Goal: Transaction & Acquisition: Purchase product/service

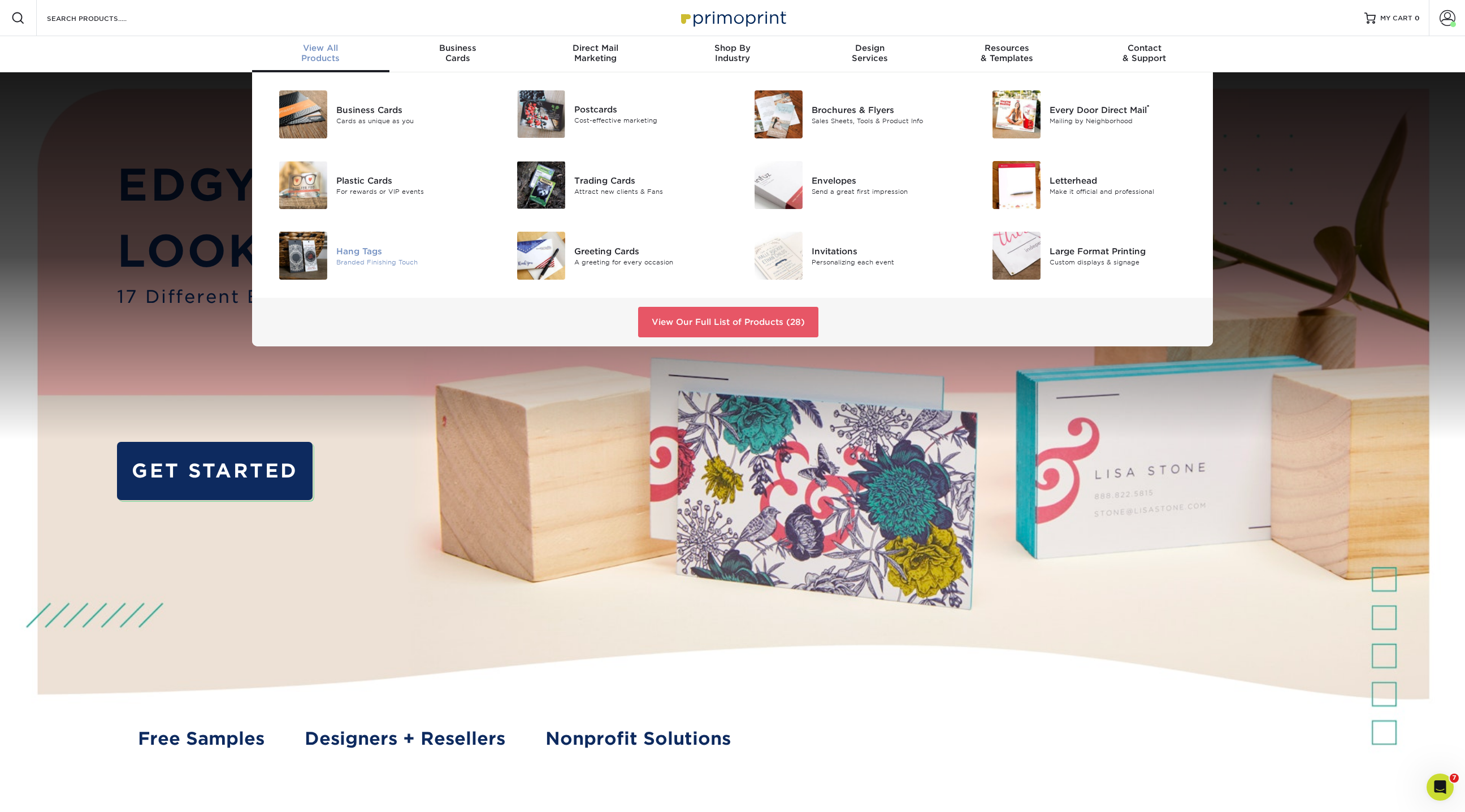
click at [359, 252] on div "Hang Tags" at bounding box center [411, 251] width 150 height 13
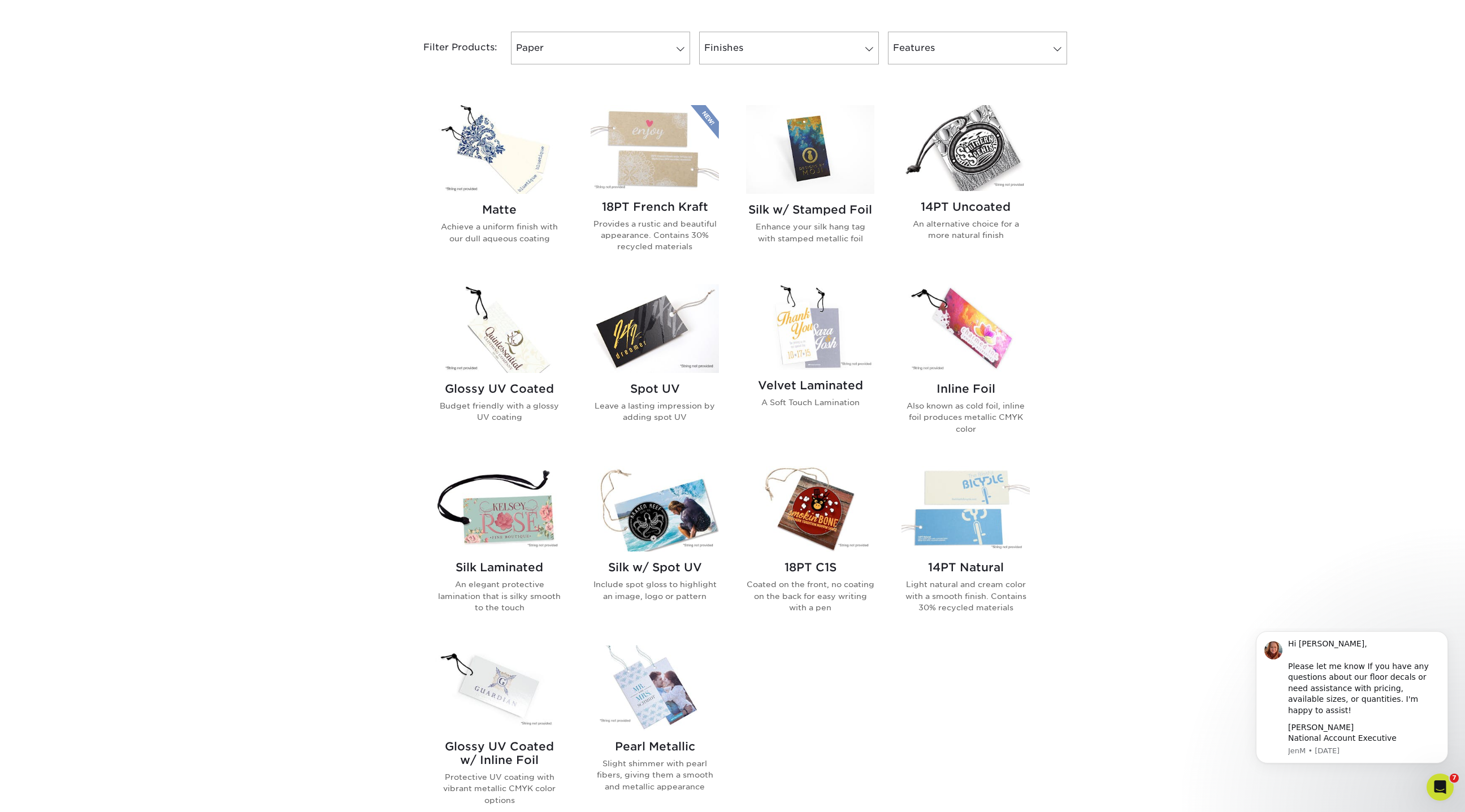
scroll to position [501, 0]
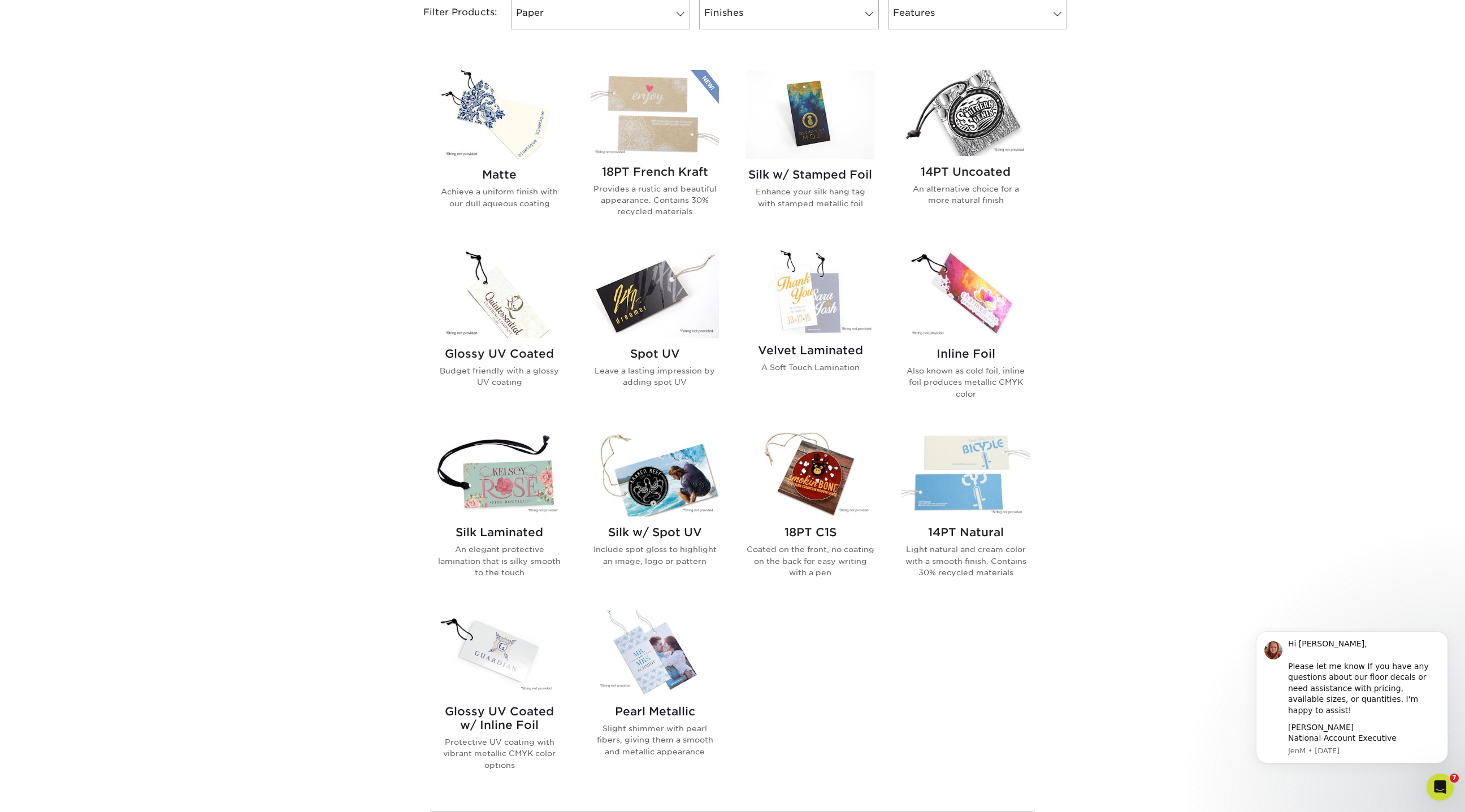
click at [533, 477] on img at bounding box center [499, 473] width 128 height 86
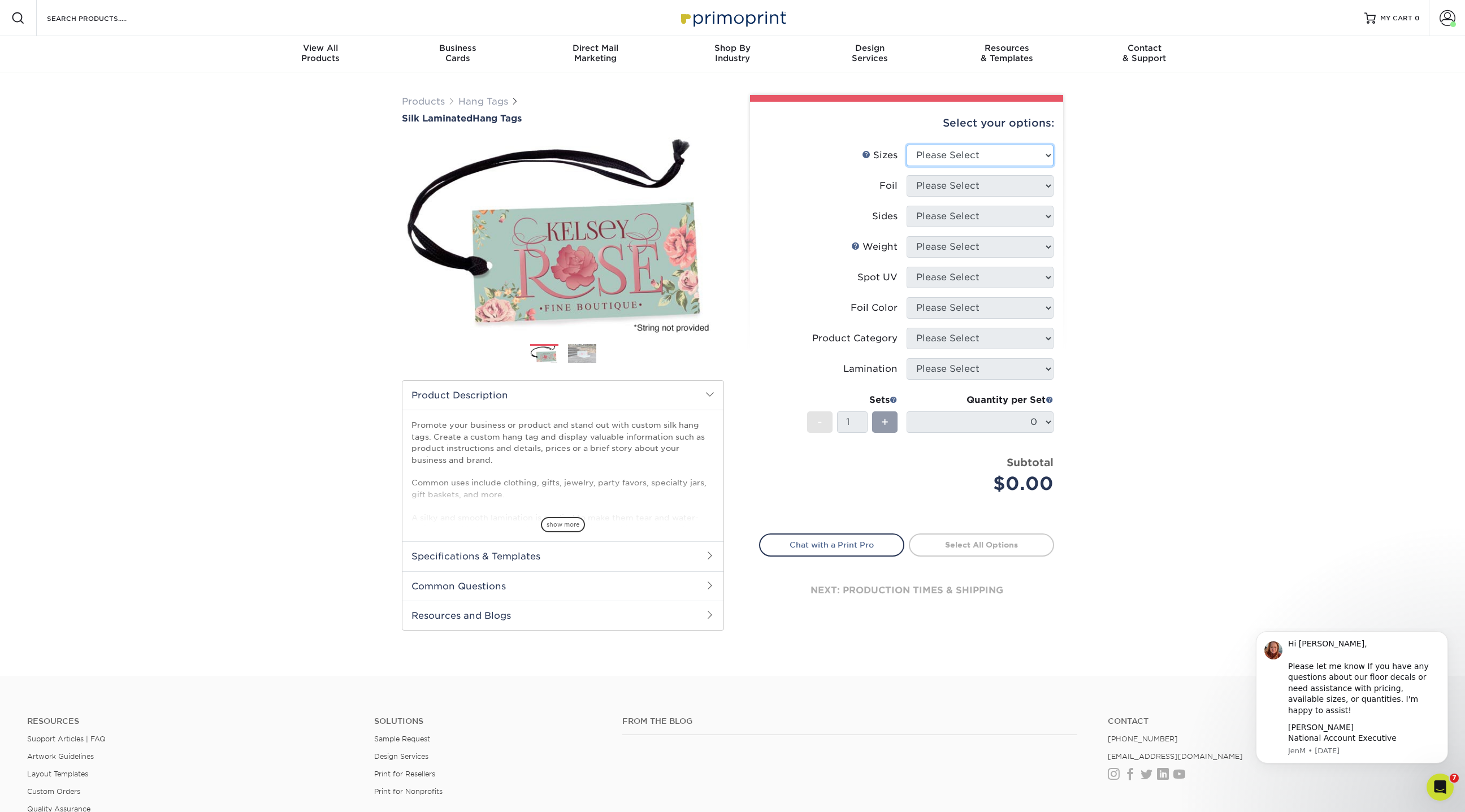
click at [952, 160] on select "Please Select 1.5" x 3.5" 1.75" x 3.5" 2" x 2" 2" x 3.5" 2" x 4" 2" x 6" 3" x 3…" at bounding box center [981, 155] width 147 height 21
select select "2.00x3.50"
click at [907, 145] on select "Please Select 1.5" x 3.5" 1.75" x 3.5" 2" x 2" 2" x 3.5" 2" x 4" 2" x 6" 3" x 3…" at bounding box center [981, 155] width 147 height 21
click at [940, 182] on select "Please Select No Yes" at bounding box center [981, 185] width 147 height 21
select select "0"
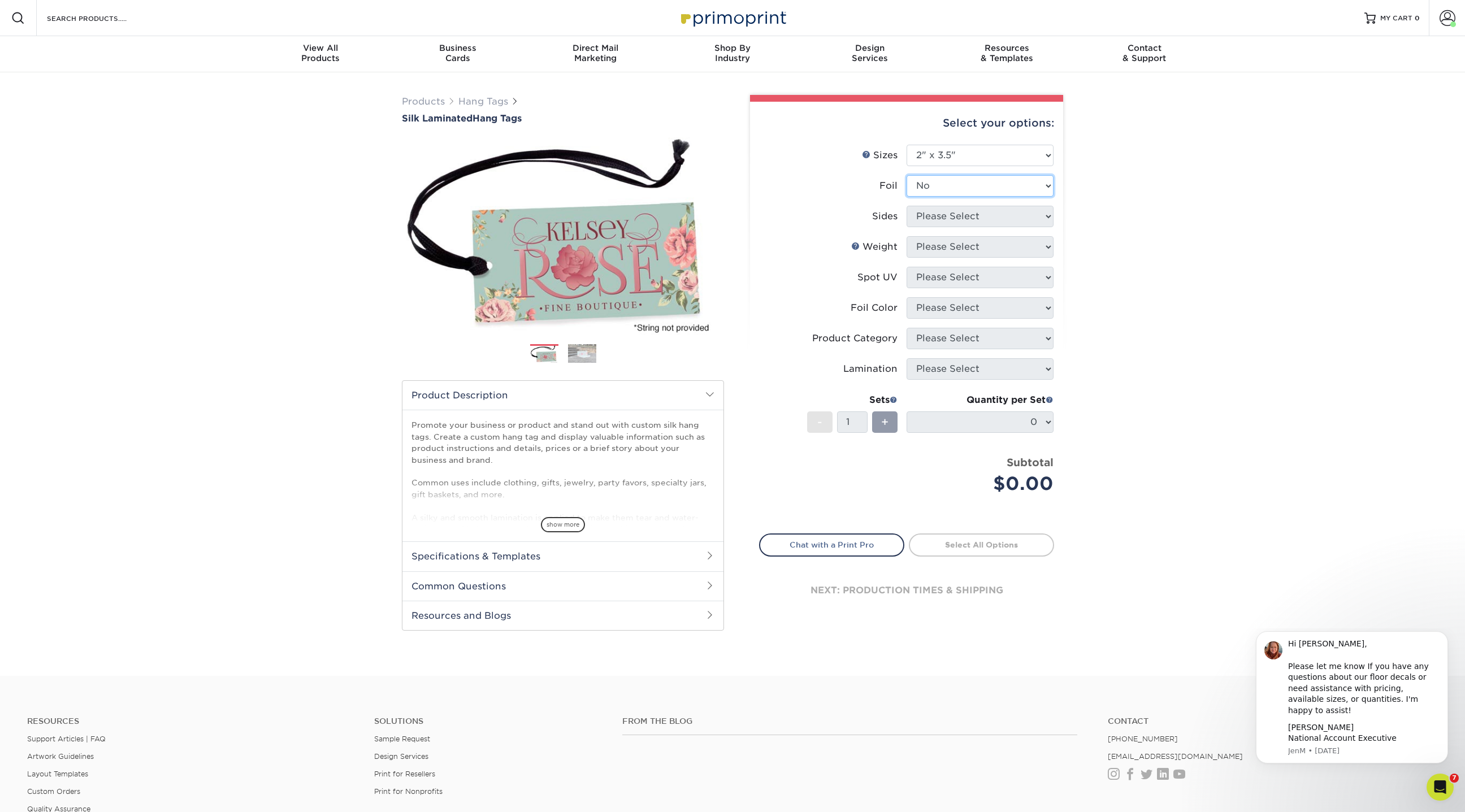
click at [907, 175] on select "Please Select No Yes" at bounding box center [981, 185] width 147 height 21
click at [934, 216] on select "Please Select Print Both Sides Print Front Only" at bounding box center [981, 215] width 147 height 21
select select "13abbda7-1d64-4f25-8bb2-c179b224825d"
click at [907, 205] on select "Please Select Print Both Sides Print Front Only" at bounding box center [981, 215] width 147 height 21
click at [929, 244] on select "Please Select 16PT" at bounding box center [981, 247] width 147 height 21
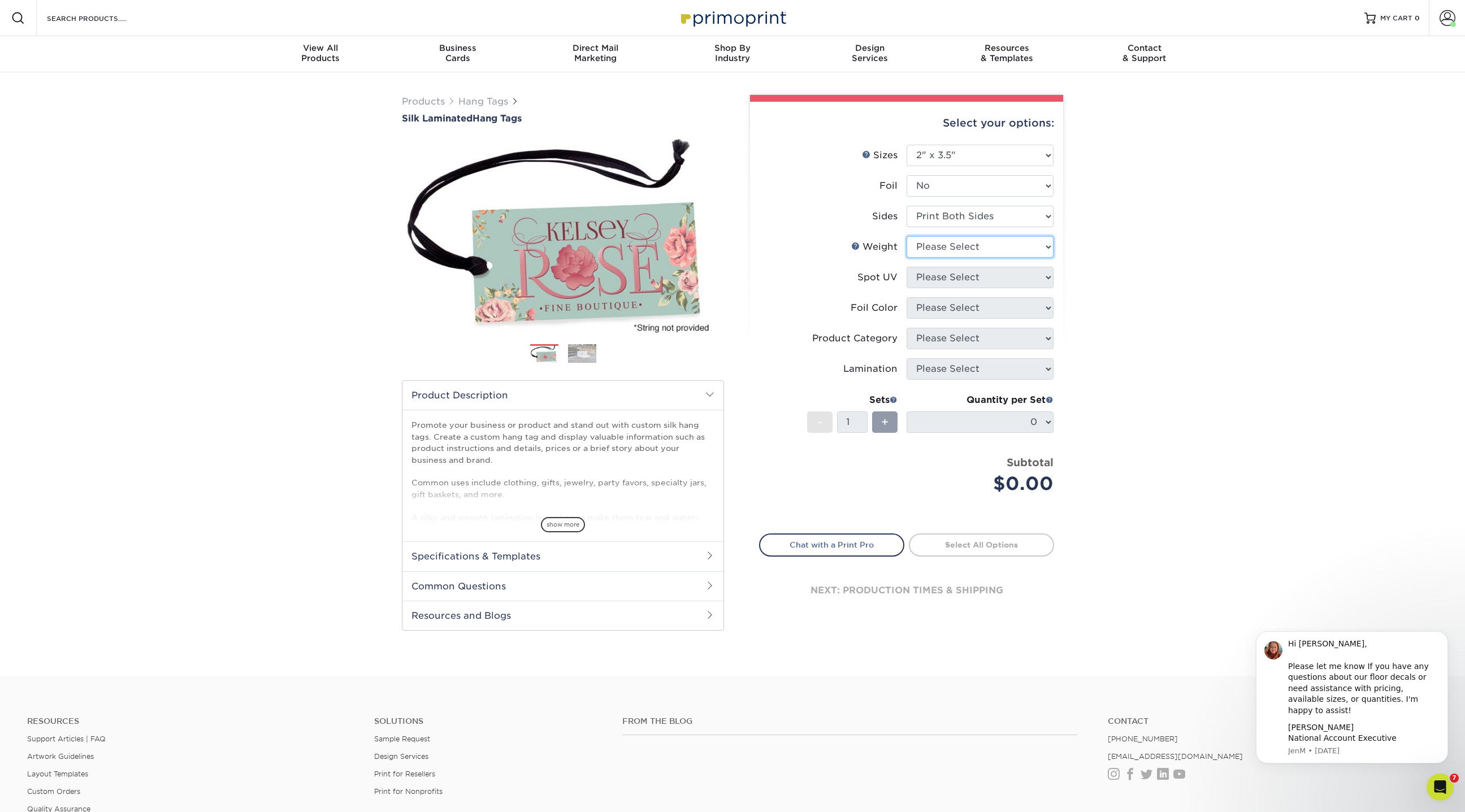
select select "16PT"
click at [907, 237] on select "Please Select 16PT" at bounding box center [981, 247] width 147 height 21
click at [932, 276] on select "Please Select No Spot UV Front and Back (Both Sides) Front Only Back Only" at bounding box center [981, 277] width 147 height 21
select select "0"
click at [907, 267] on select "Please Select No Spot UV Front and Back (Both Sides) Front Only Back Only" at bounding box center [981, 277] width 147 height 21
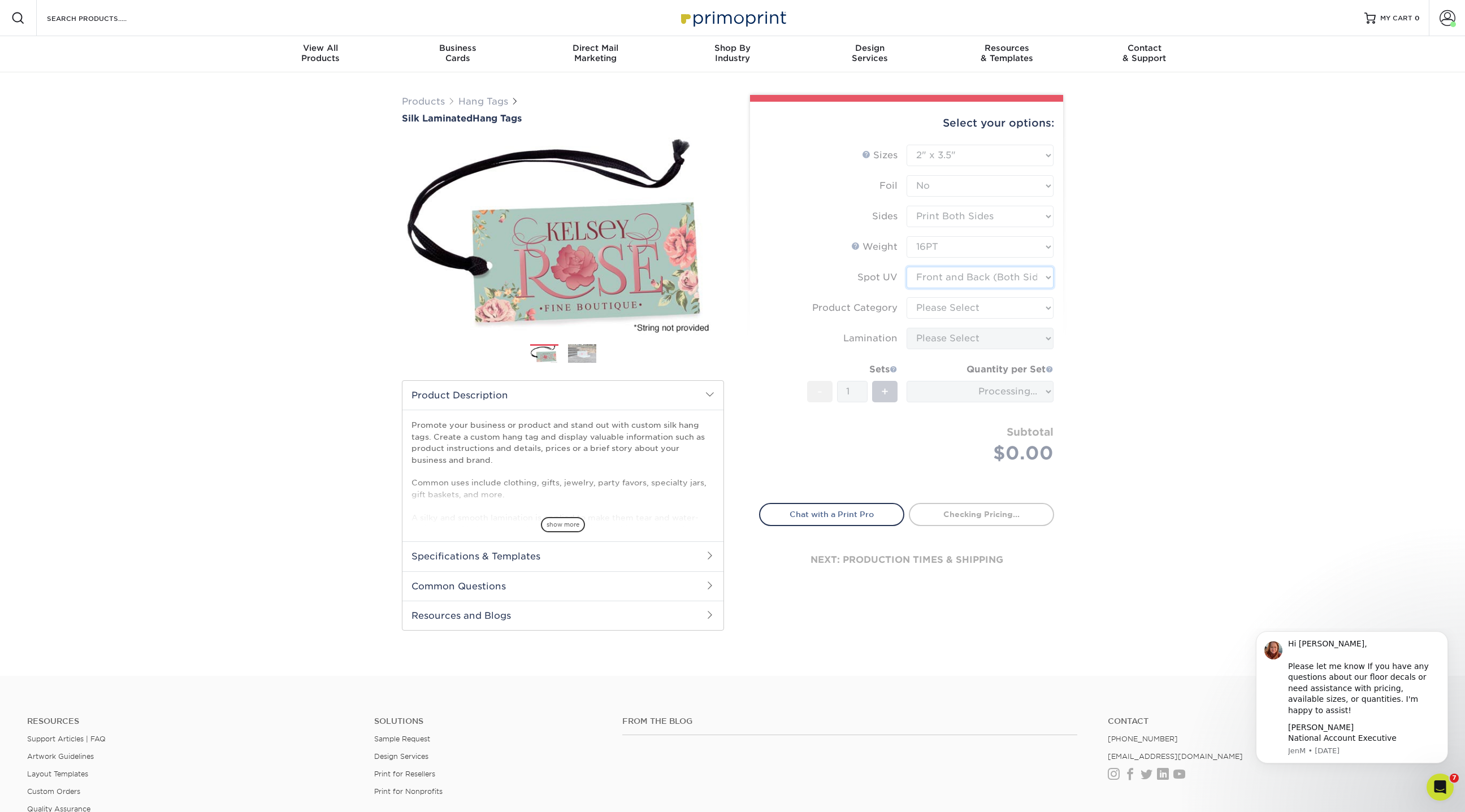
type input "0a94e2b7-1d5b-420c-ae92-e20d3aeff26b"
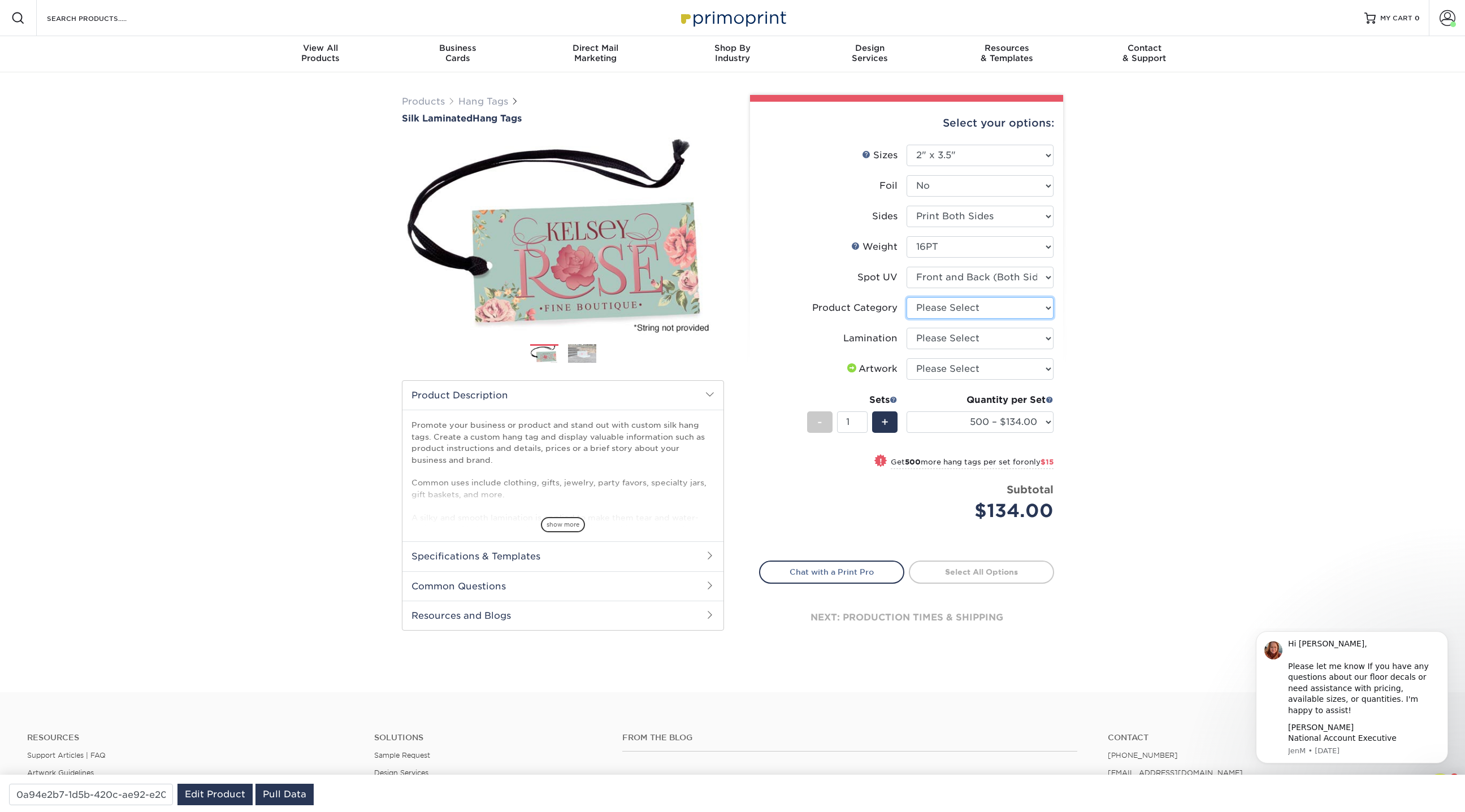
click at [948, 304] on select "Please Select Hang Tags" at bounding box center [981, 307] width 147 height 21
select select "428aa75b-4ae7-4398-9e0a-74f4b33909ed"
click at [907, 297] on select "Please Select Hang Tags" at bounding box center [981, 307] width 147 height 21
click at [949, 333] on select "Please Select Silk" at bounding box center [981, 338] width 147 height 21
select select "ccacb42f-45f7-42d3-bbd3-7c8421cf37f0"
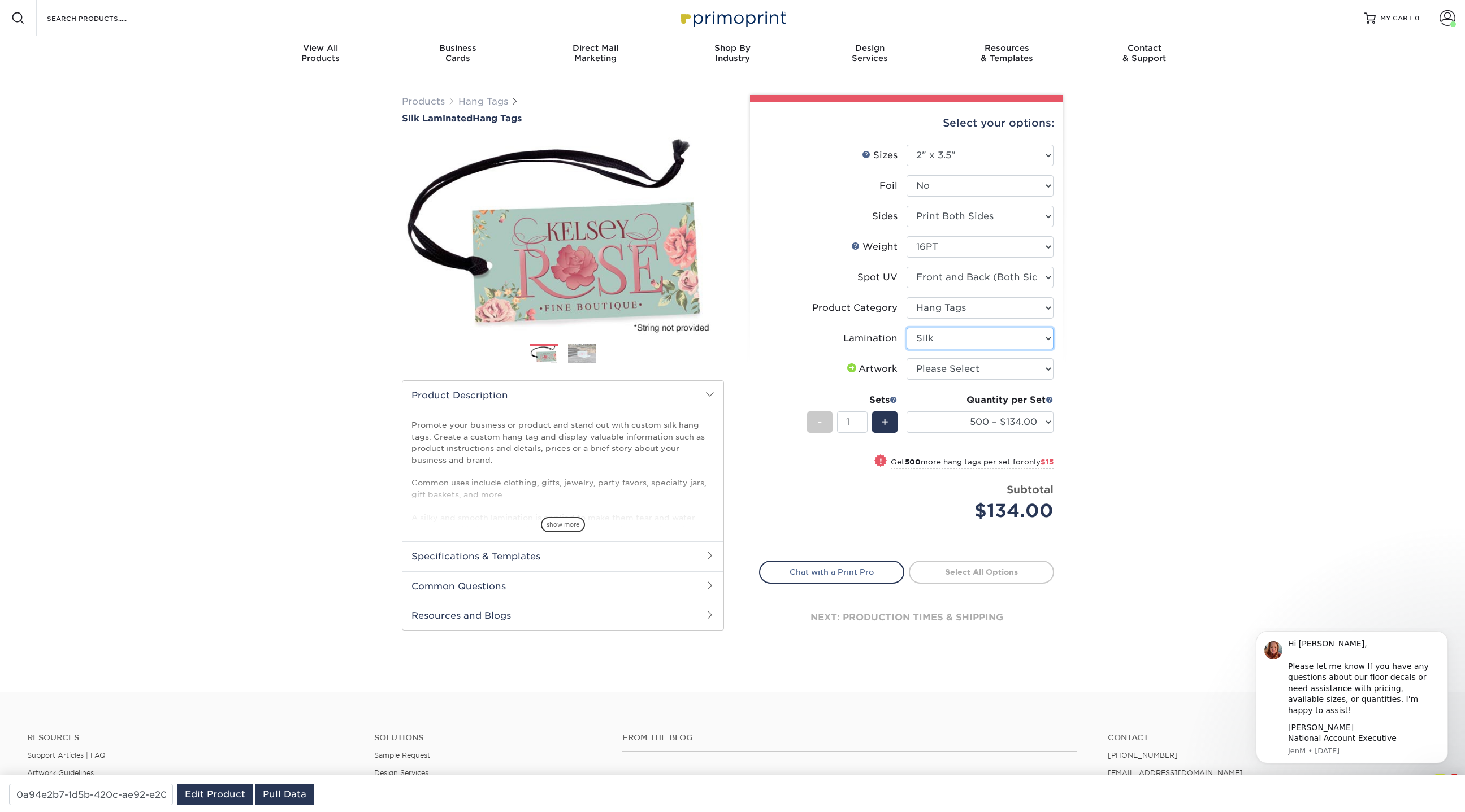
click at [907, 328] on select "Please Select Silk" at bounding box center [981, 338] width 147 height 21
click at [955, 366] on select "Please Select I will upload files I need a design - $75" at bounding box center [981, 368] width 147 height 21
select select "upload"
click at [907, 358] on select "Please Select I will upload files I need a design - $75" at bounding box center [981, 368] width 147 height 21
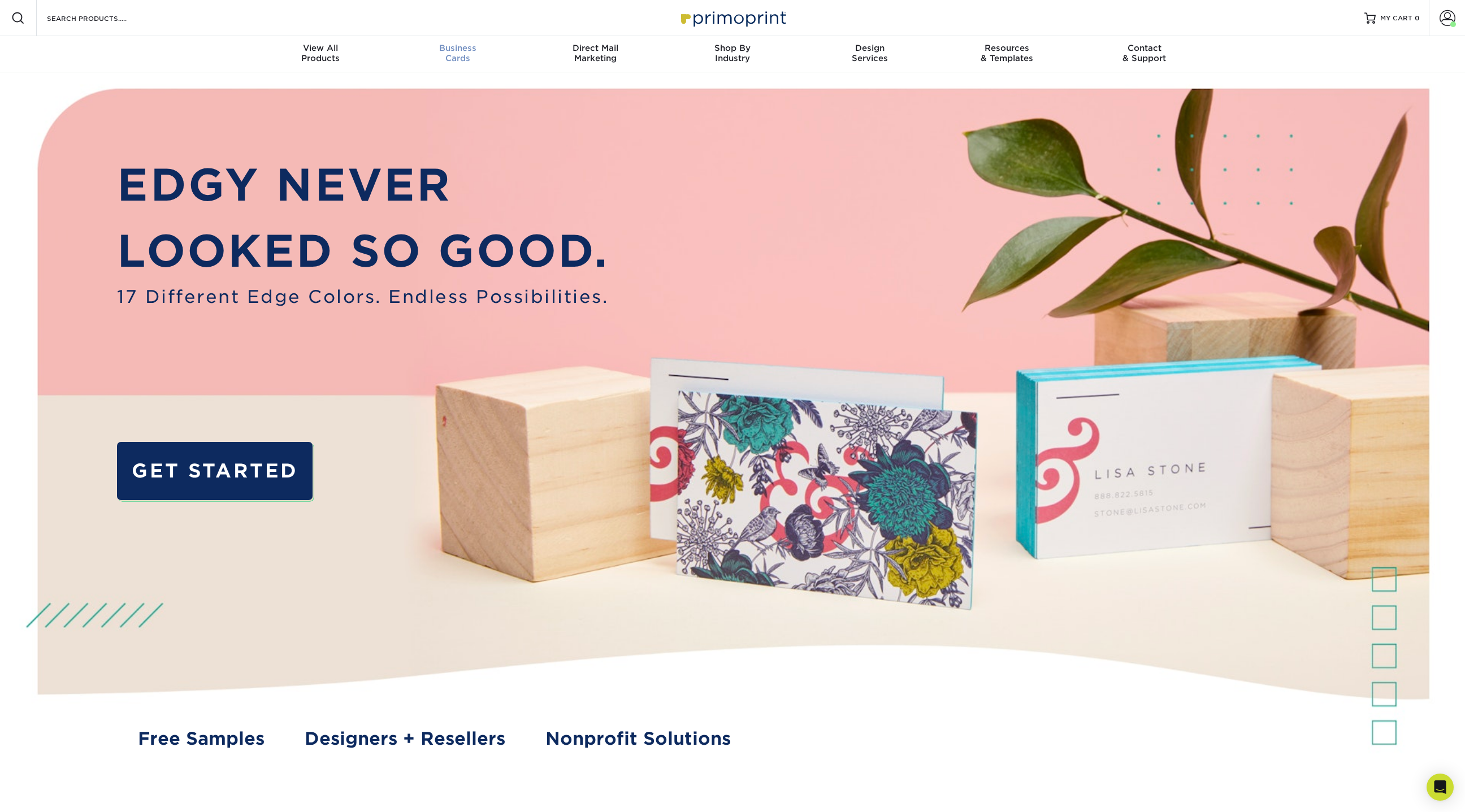
click at [469, 56] on div "Business Cards" at bounding box center [458, 53] width 137 height 20
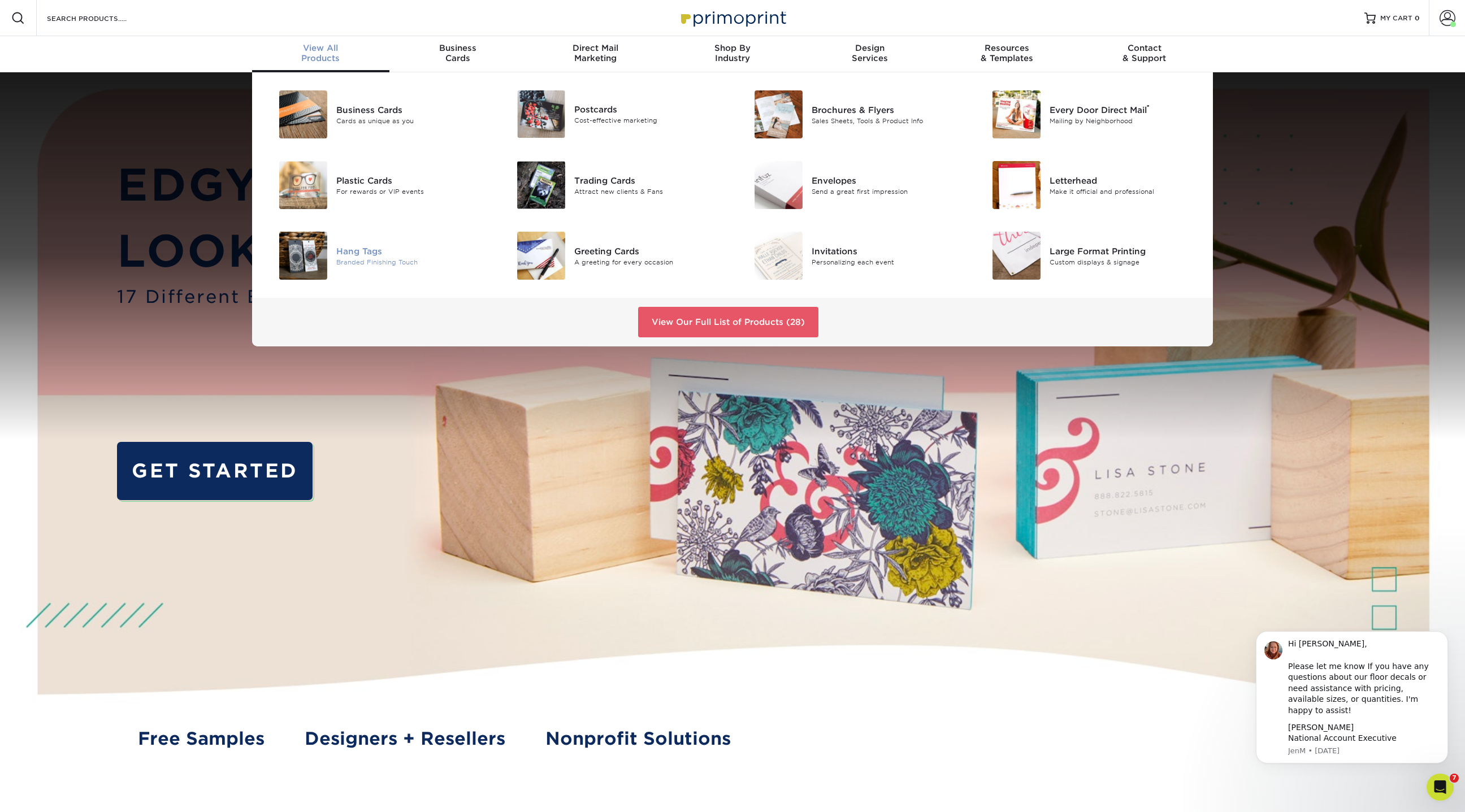
click at [356, 256] on div "Hang Tags" at bounding box center [411, 251] width 150 height 13
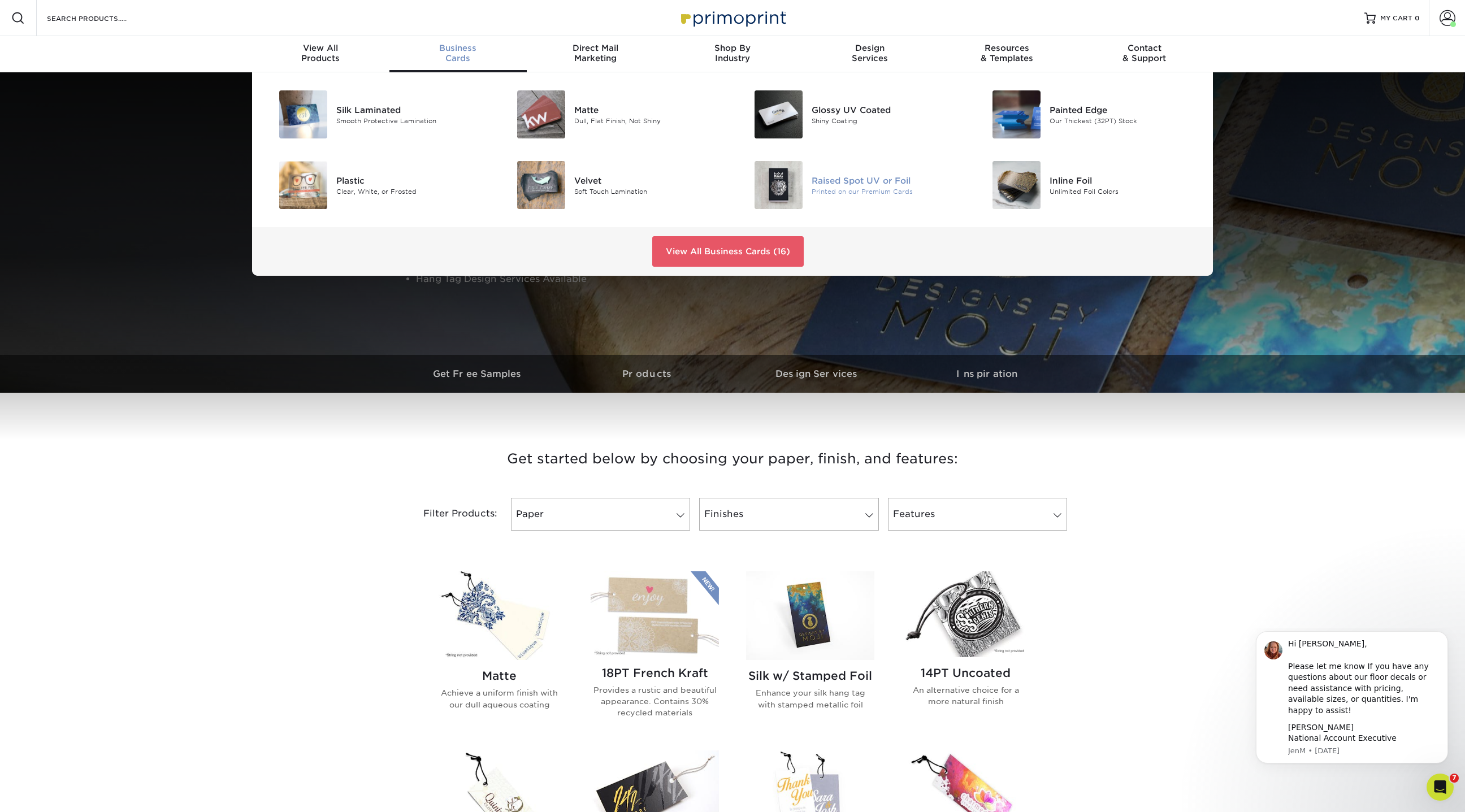
click at [838, 184] on div "Raised Spot UV or Foil" at bounding box center [886, 180] width 150 height 13
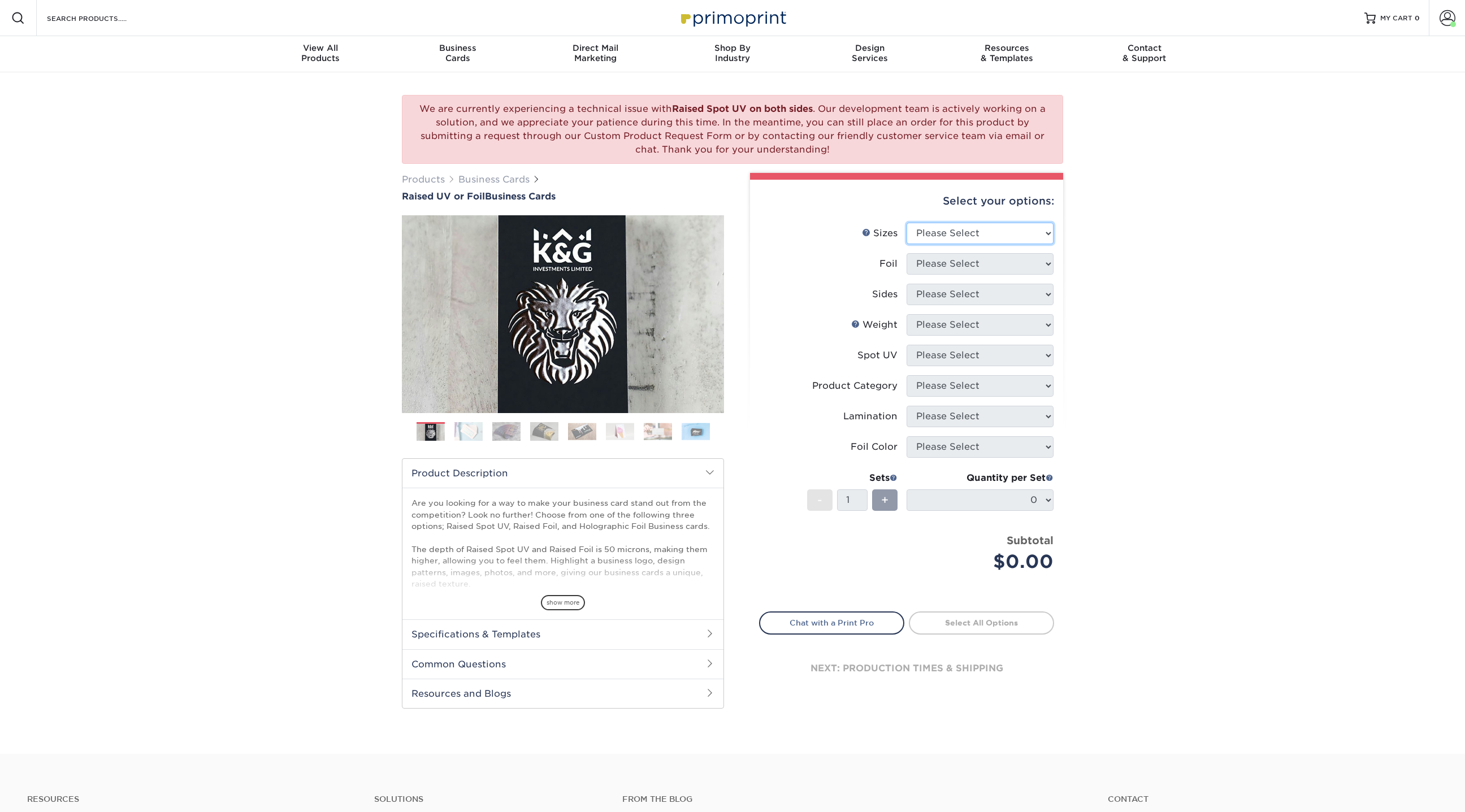
click at [962, 235] on select "Please Select 2" x 3.5" - Standard" at bounding box center [981, 233] width 147 height 21
select select "2.00x3.50"
click at [907, 223] on select "Please Select 2" x 3.5" - Standard" at bounding box center [981, 233] width 147 height 21
click at [948, 261] on select "Please Select" at bounding box center [981, 263] width 147 height 21
select select "1"
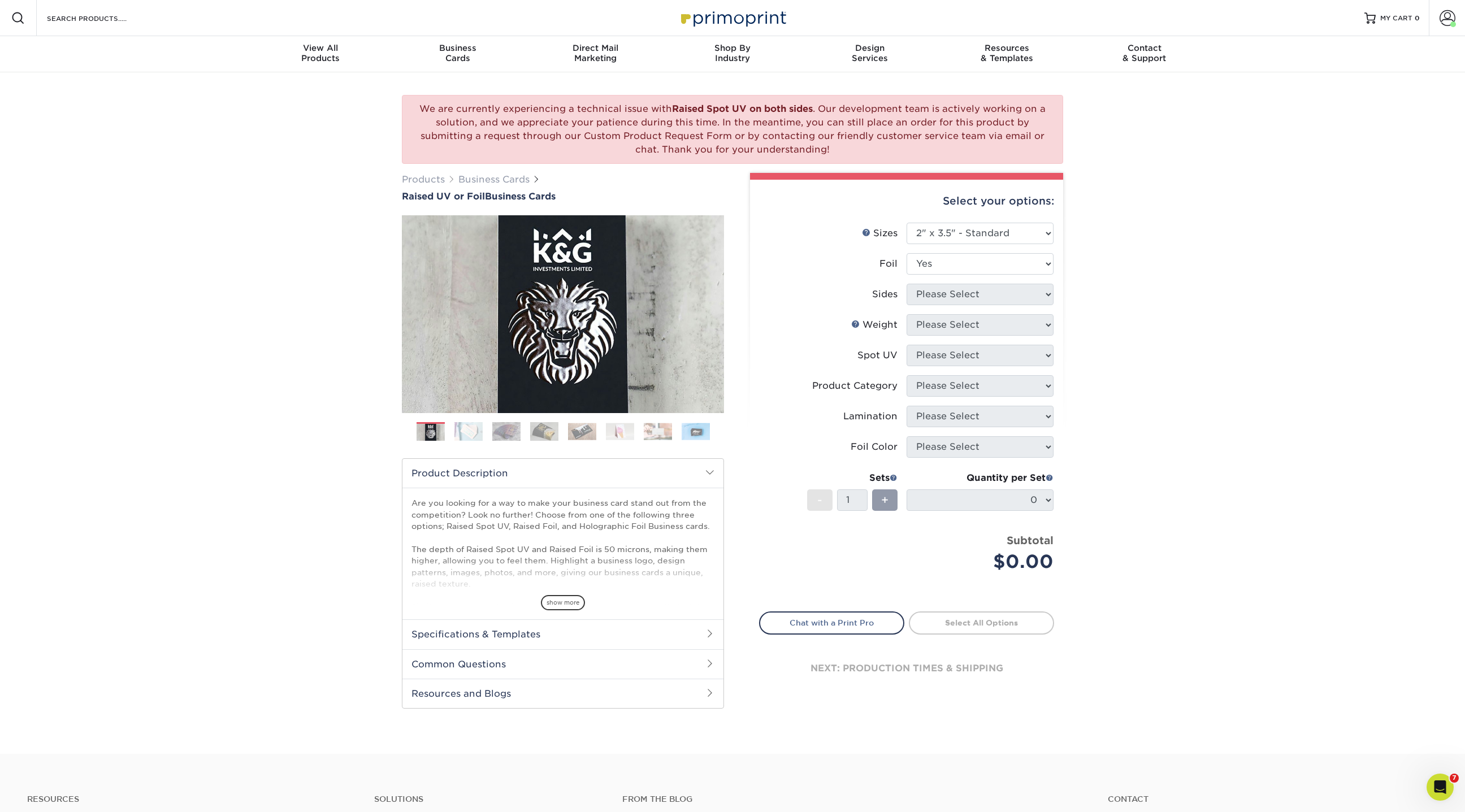
click at [907, 253] on select "Please Select No Yes" at bounding box center [981, 263] width 147 height 21
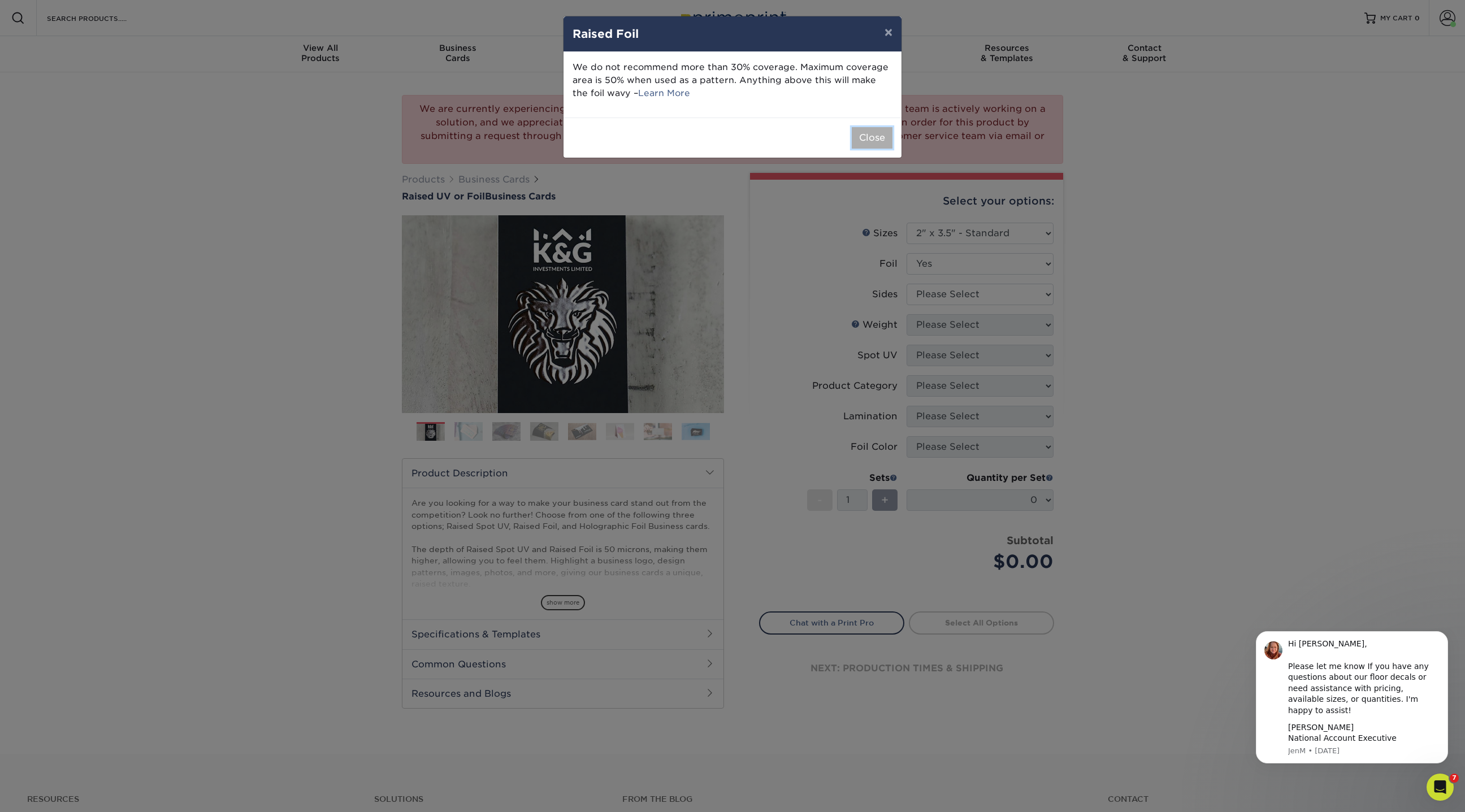
click at [869, 133] on button "Close" at bounding box center [872, 137] width 41 height 21
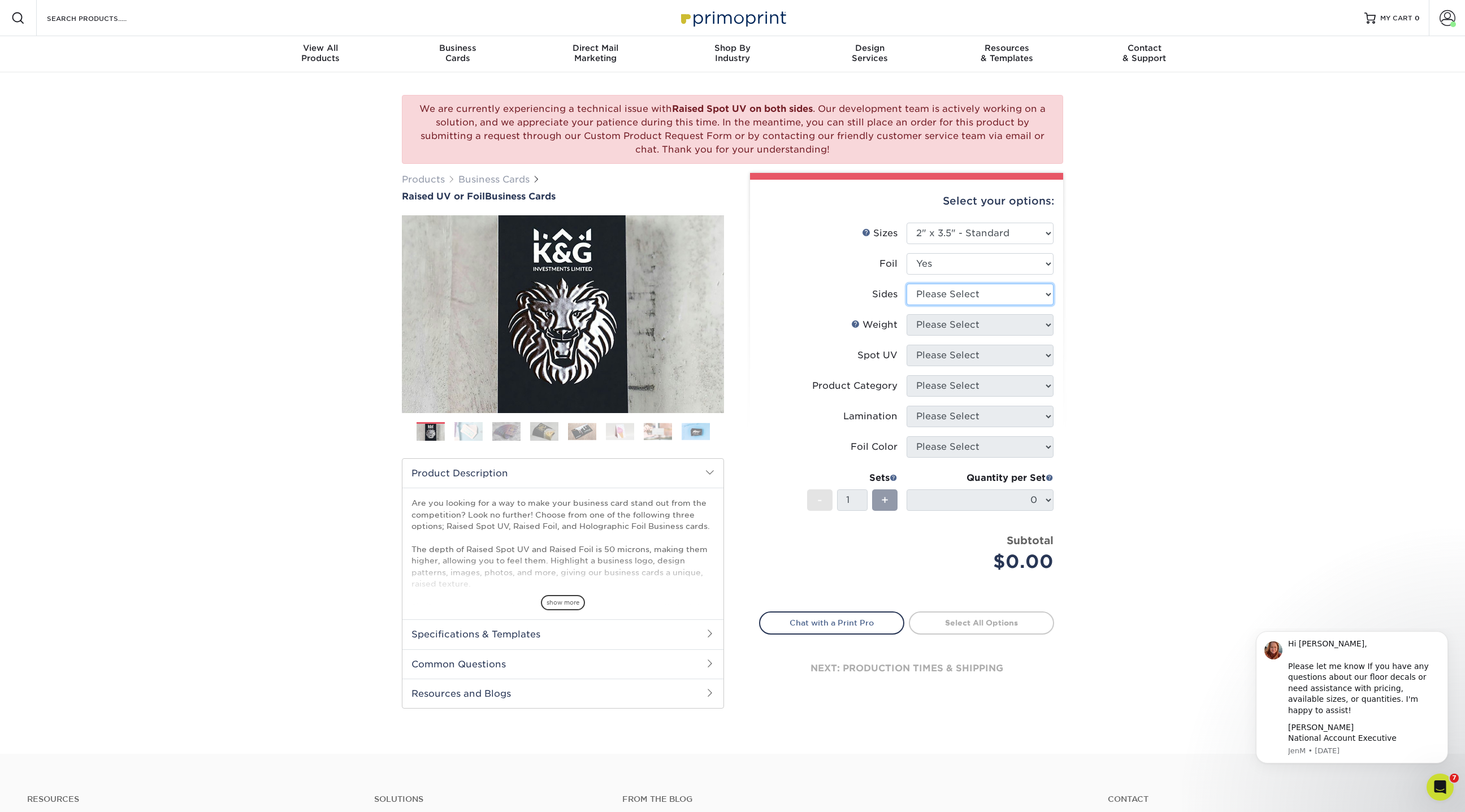
click at [932, 292] on select "Please Select Print Both Sides - Foil Both Sides Print Both Sides - Foil Front …" at bounding box center [981, 294] width 147 height 21
select select "34527644-b4fd-4ffb-9092-1318eefcd9d9"
click at [907, 284] on select "Please Select Print Both Sides - Foil Both Sides Print Both Sides - Foil Front …" at bounding box center [981, 294] width 147 height 21
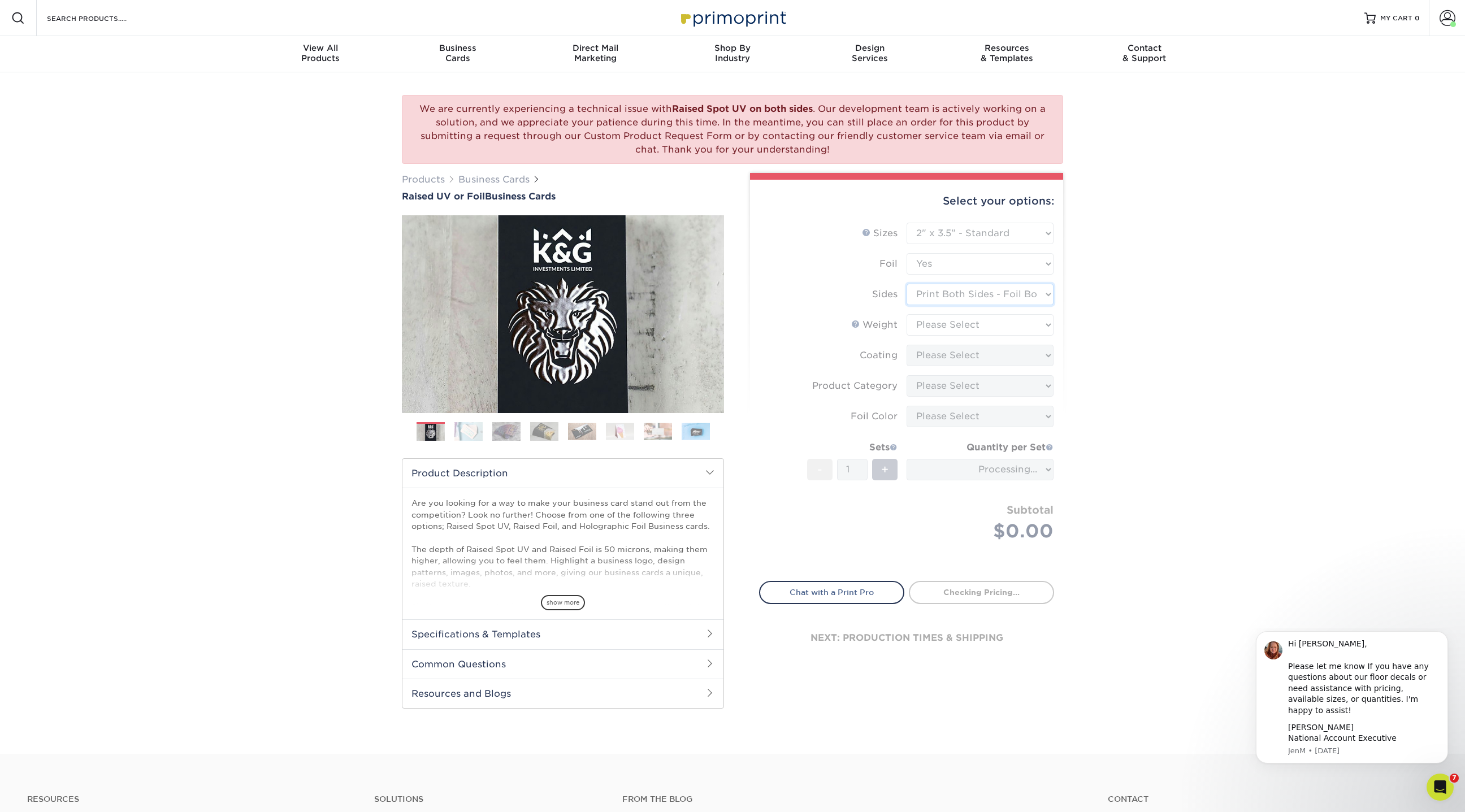
type input "eac34c05-4cf5-476c-9374-132cdb746fa6"
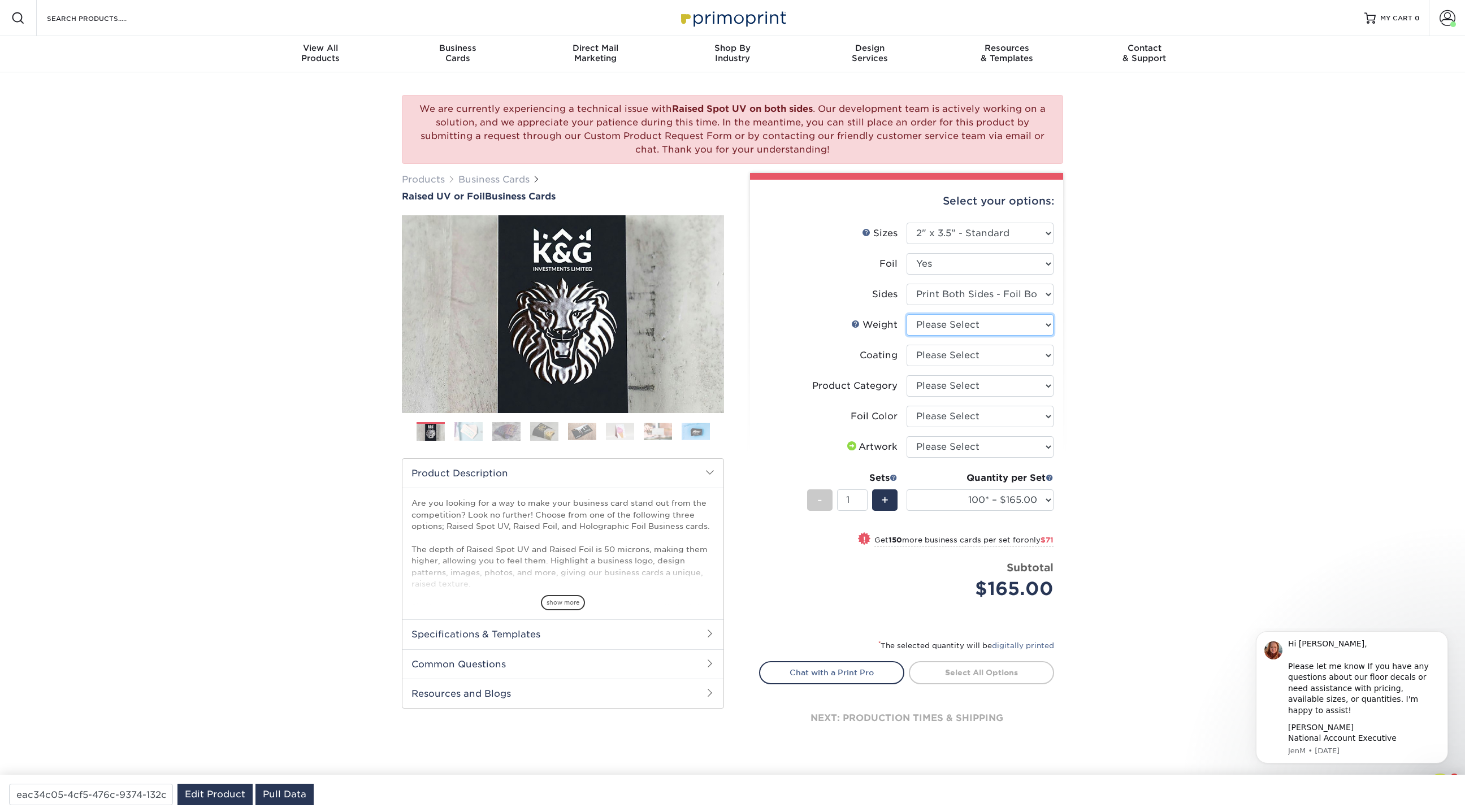
click at [948, 324] on select "Please Select 16PT" at bounding box center [981, 324] width 147 height 21
select select "16PT"
click at [907, 314] on select "Please Select 16PT" at bounding box center [981, 324] width 147 height 21
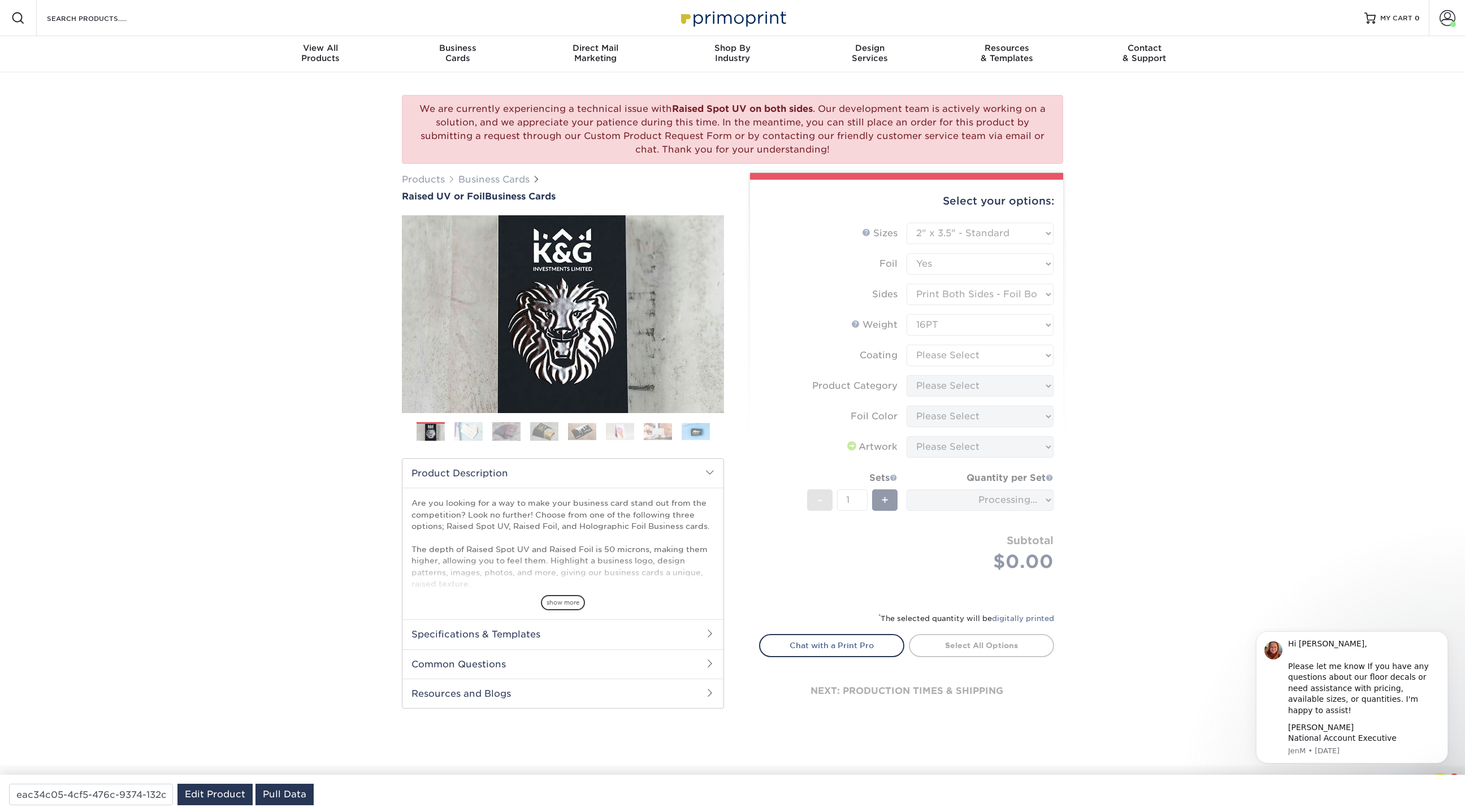
click at [943, 353] on form "Sizes Help Sizes Please Select 2" x 3.5" - Standard Foil Please Select" at bounding box center [906, 411] width 295 height 376
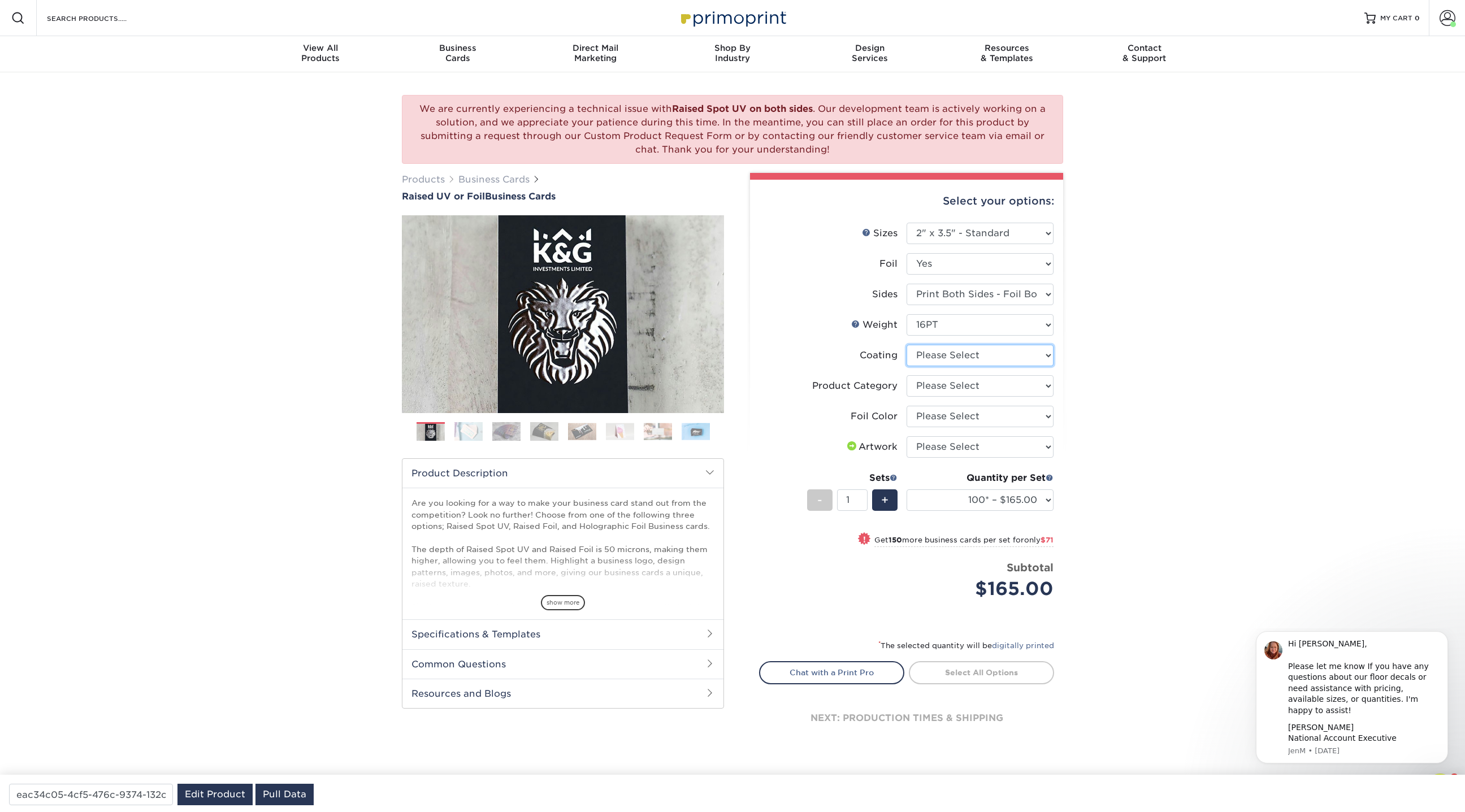
click at [943, 353] on select at bounding box center [981, 354] width 147 height 21
select select "3e7618de-abca-4bda-9f97-8b9129e913d8"
click at [907, 344] on select at bounding box center [981, 354] width 147 height 21
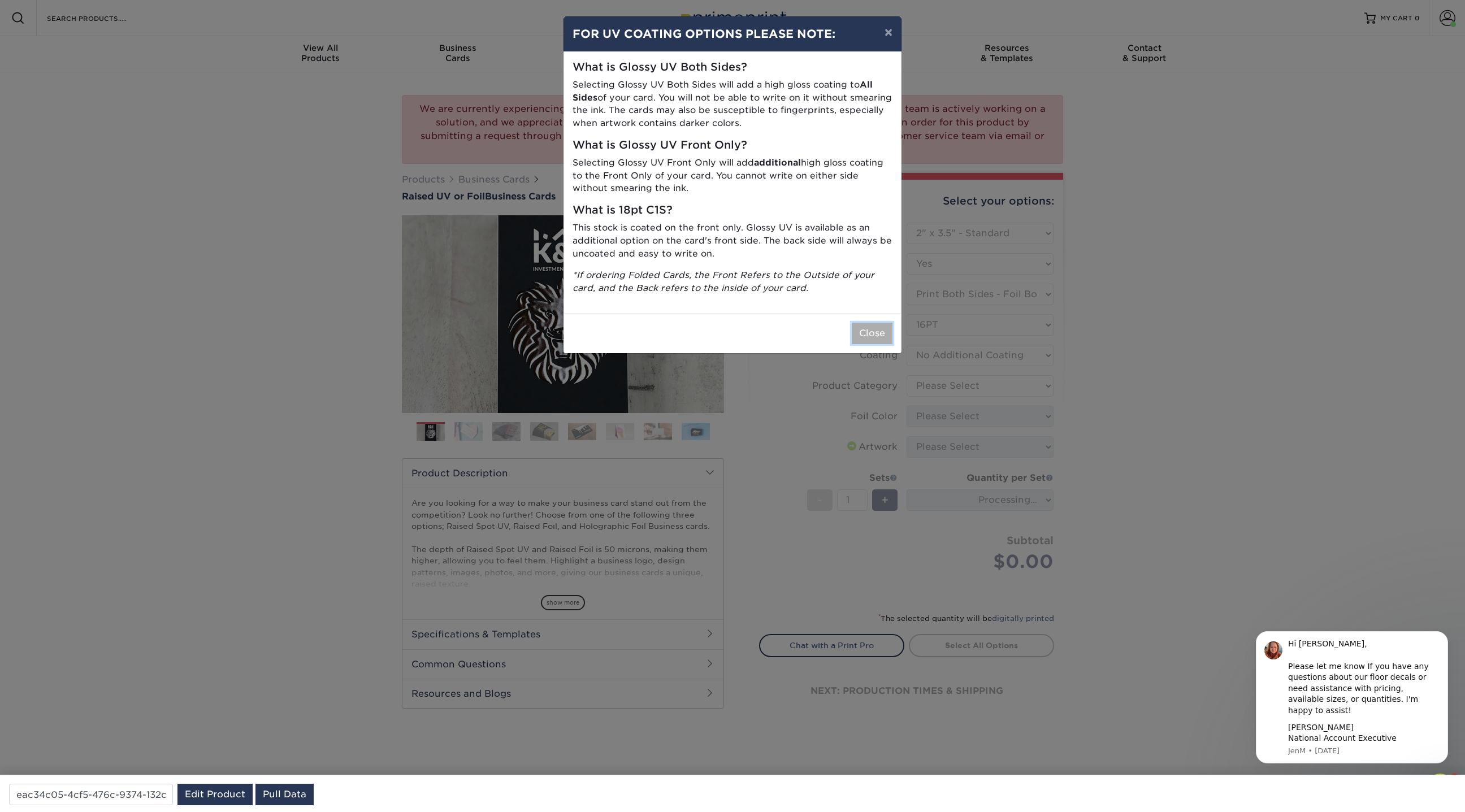
click at [866, 331] on button "Close" at bounding box center [872, 333] width 41 height 21
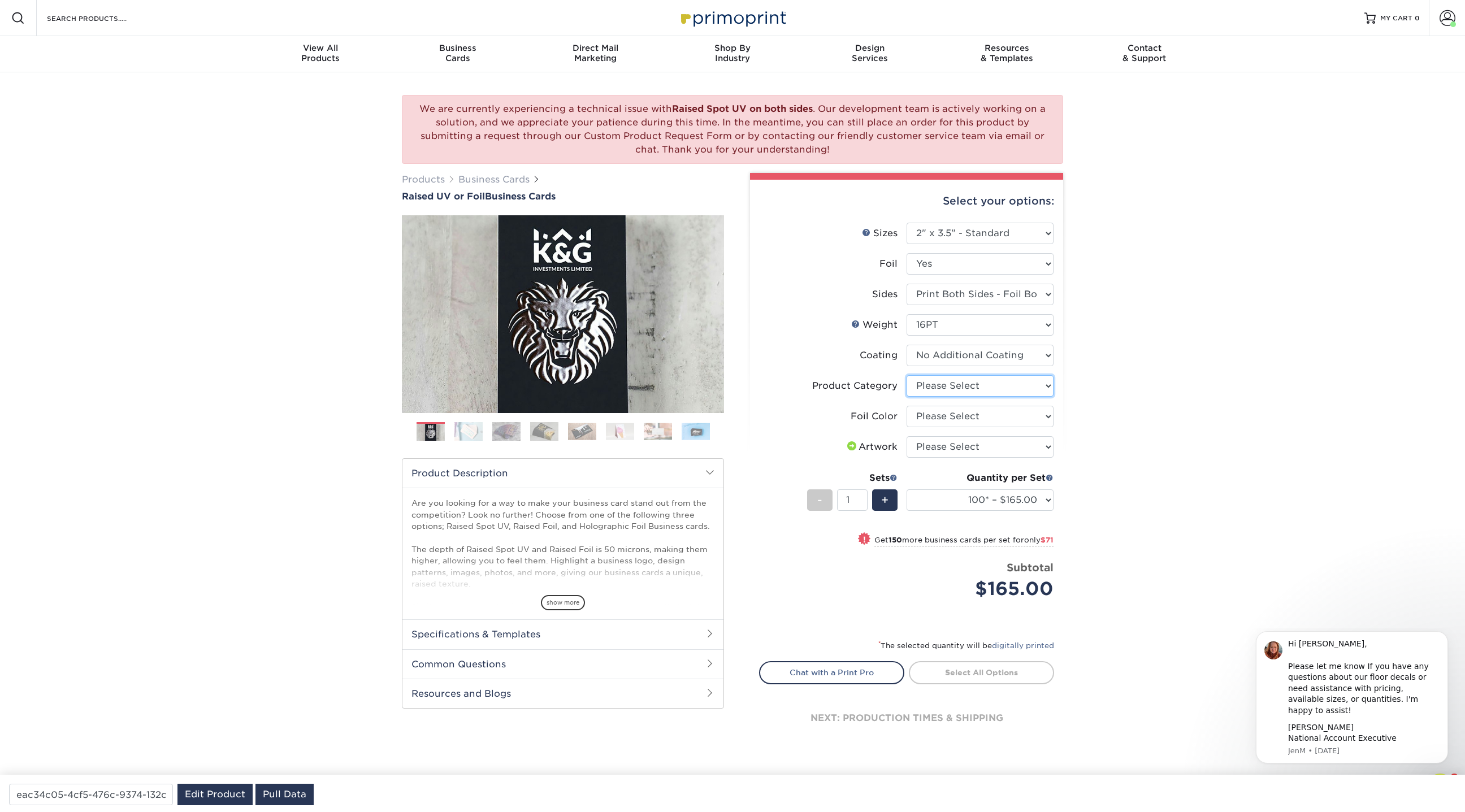
click at [936, 387] on select "Please Select Business Cards" at bounding box center [981, 386] width 147 height 21
select select "3b5148f1-0588-4f88-a218-97bcfdce65c1"
click at [907, 376] on select "Please Select Business Cards" at bounding box center [981, 386] width 147 height 21
click at [940, 416] on select "Please Select Silver Foil Gold Foil Holographic Foil" at bounding box center [981, 416] width 147 height 21
select select "a834dd52-fe06-4ed6-9a86-5bd3c2d02515"
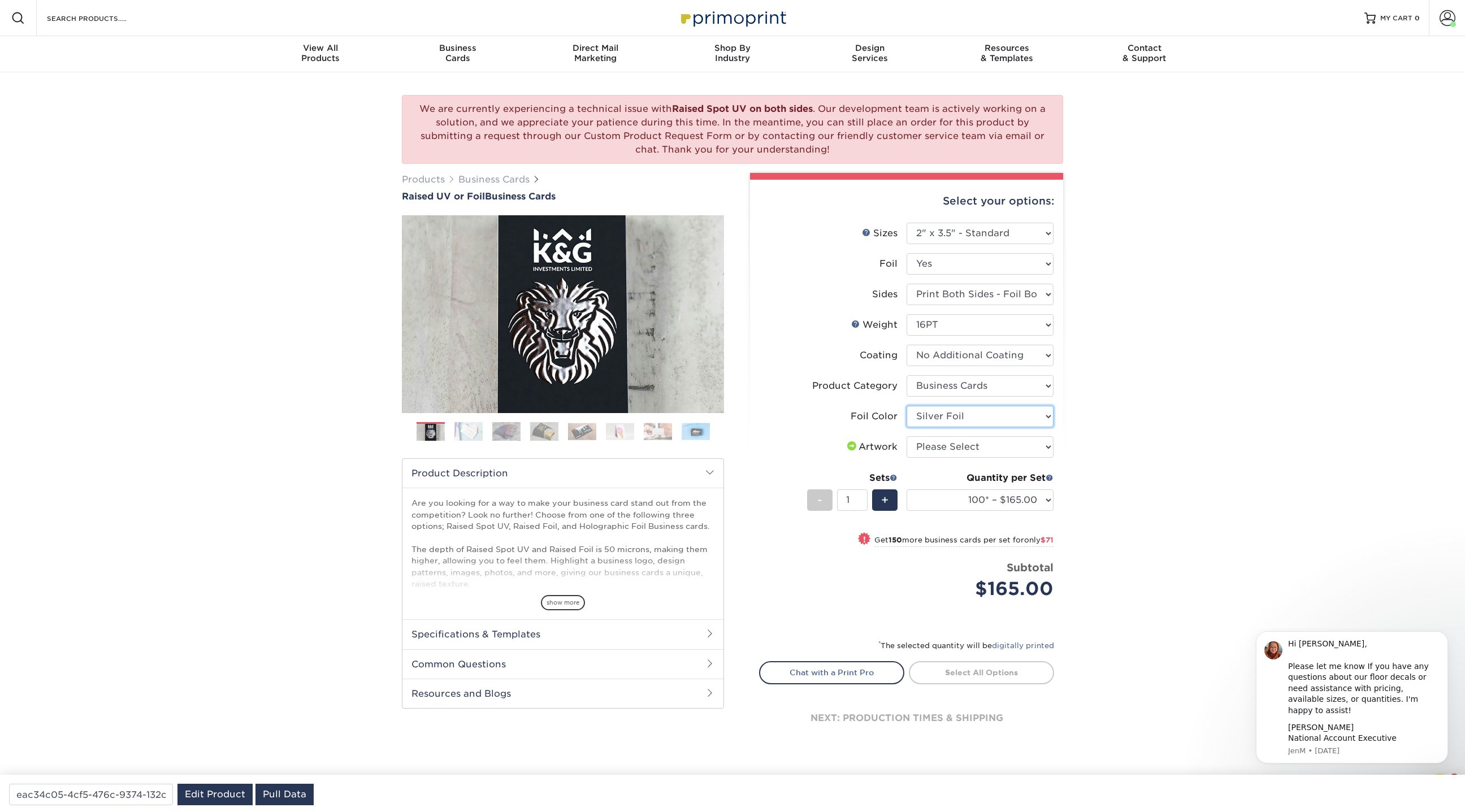
click at [907, 406] on select "Please Select Silver Foil Gold Foil Holographic Foil" at bounding box center [981, 416] width 147 height 21
click at [937, 451] on select "Please Select I will upload files I need a design - $100" at bounding box center [981, 447] width 147 height 21
select select "upload"
click at [907, 436] on select "Please Select I will upload files I need a design - $100" at bounding box center [981, 447] width 147 height 21
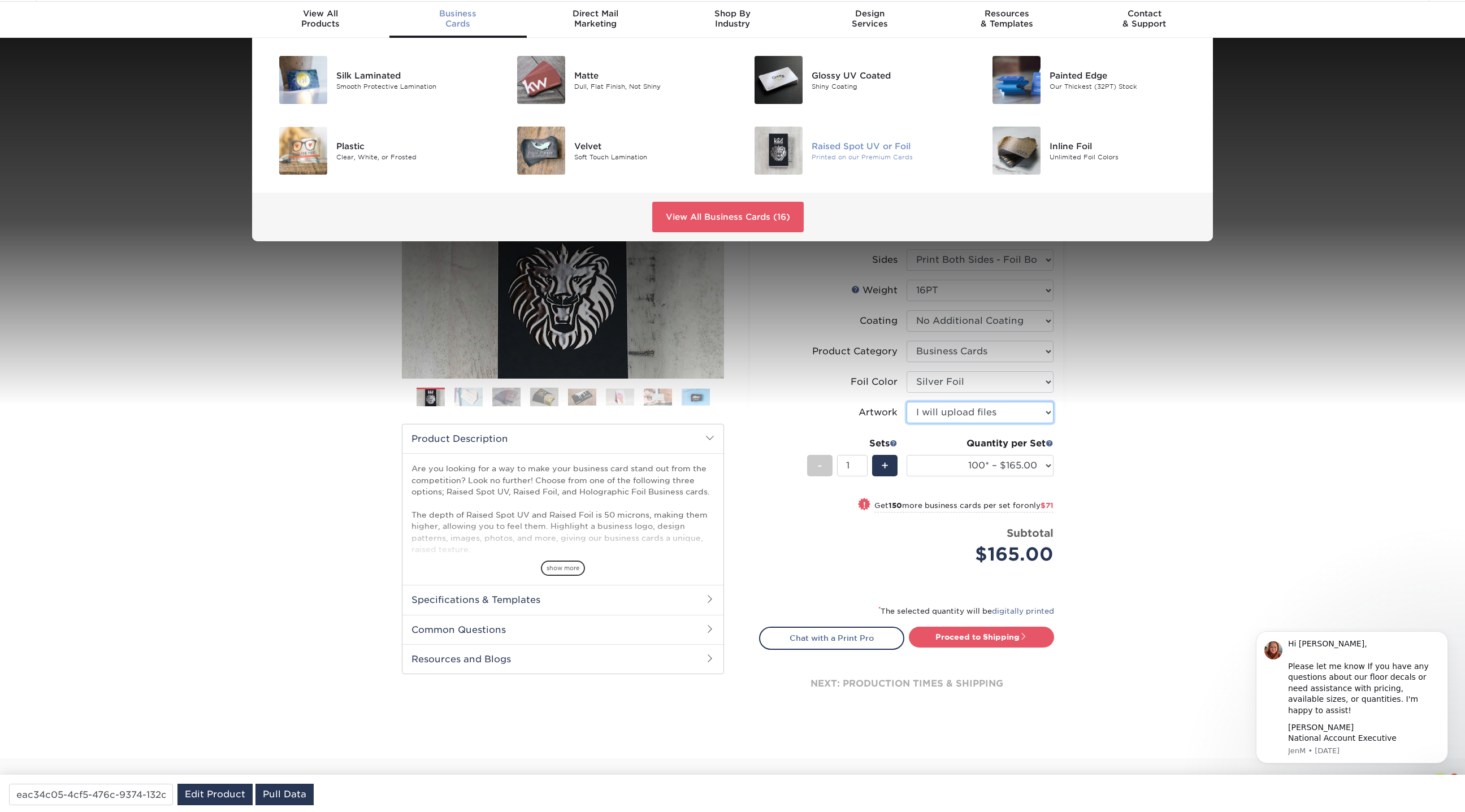
scroll to position [42, 0]
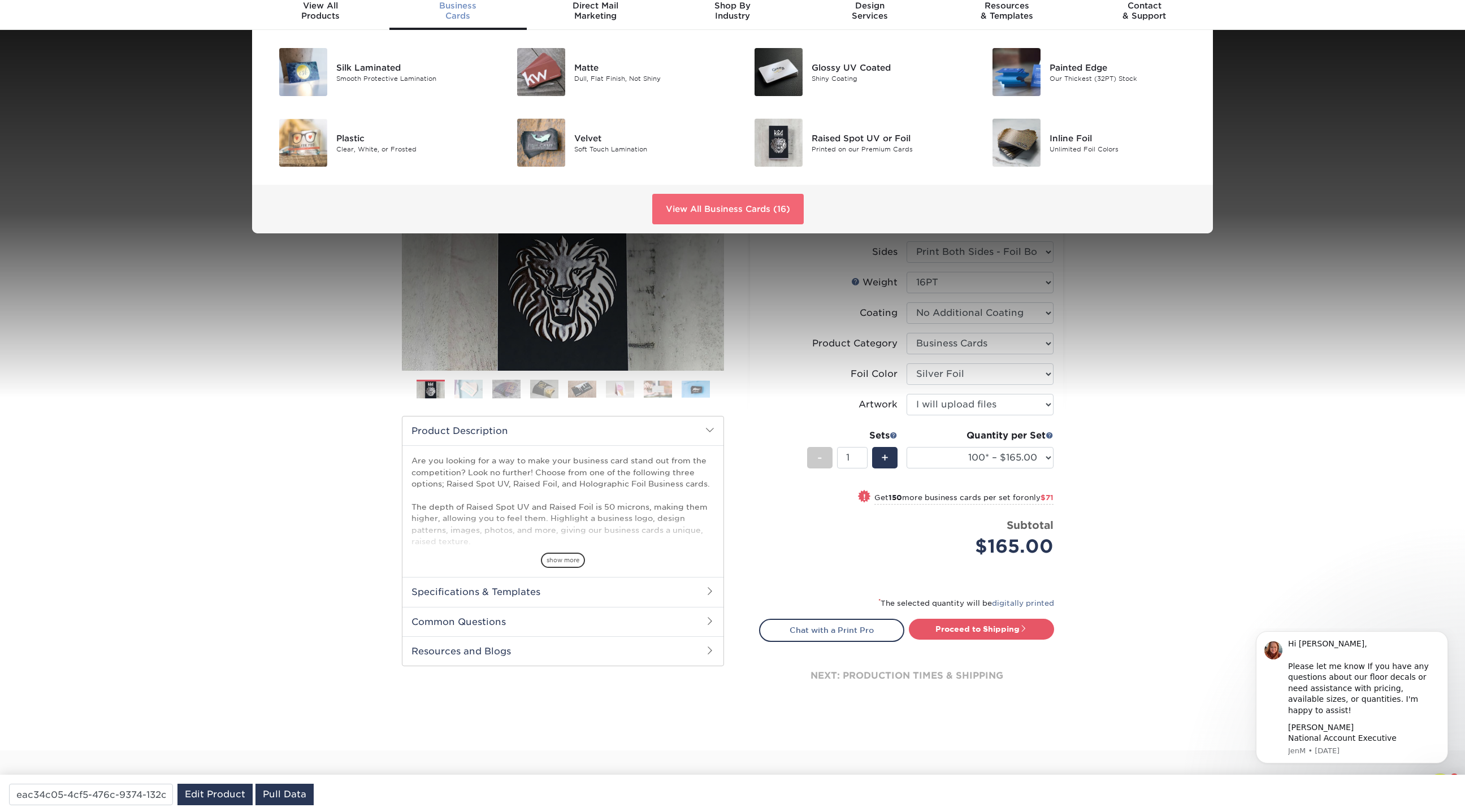
click at [765, 215] on link "View All Business Cards (16)" at bounding box center [727, 209] width 152 height 30
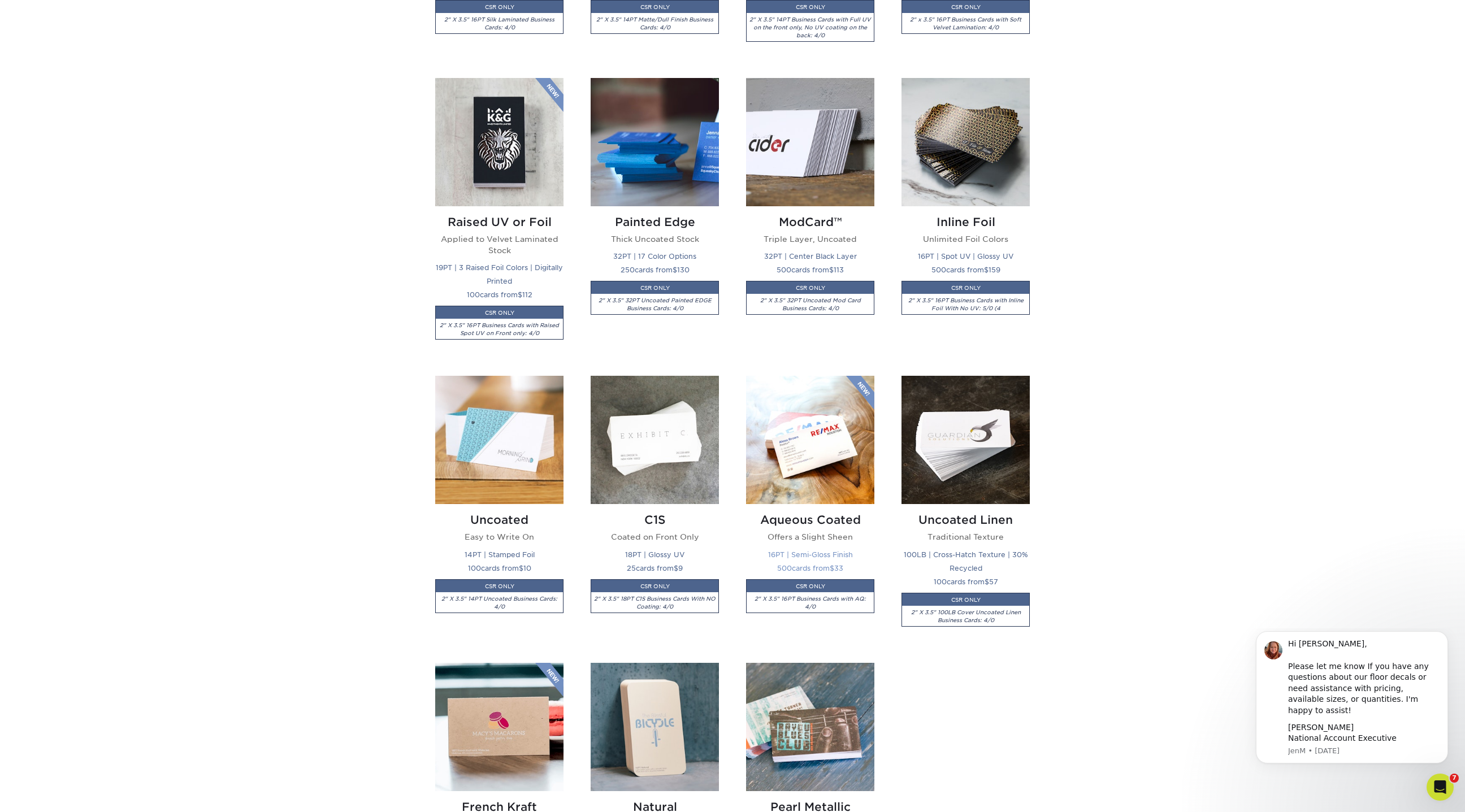
click at [822, 466] on img at bounding box center [809, 439] width 128 height 128
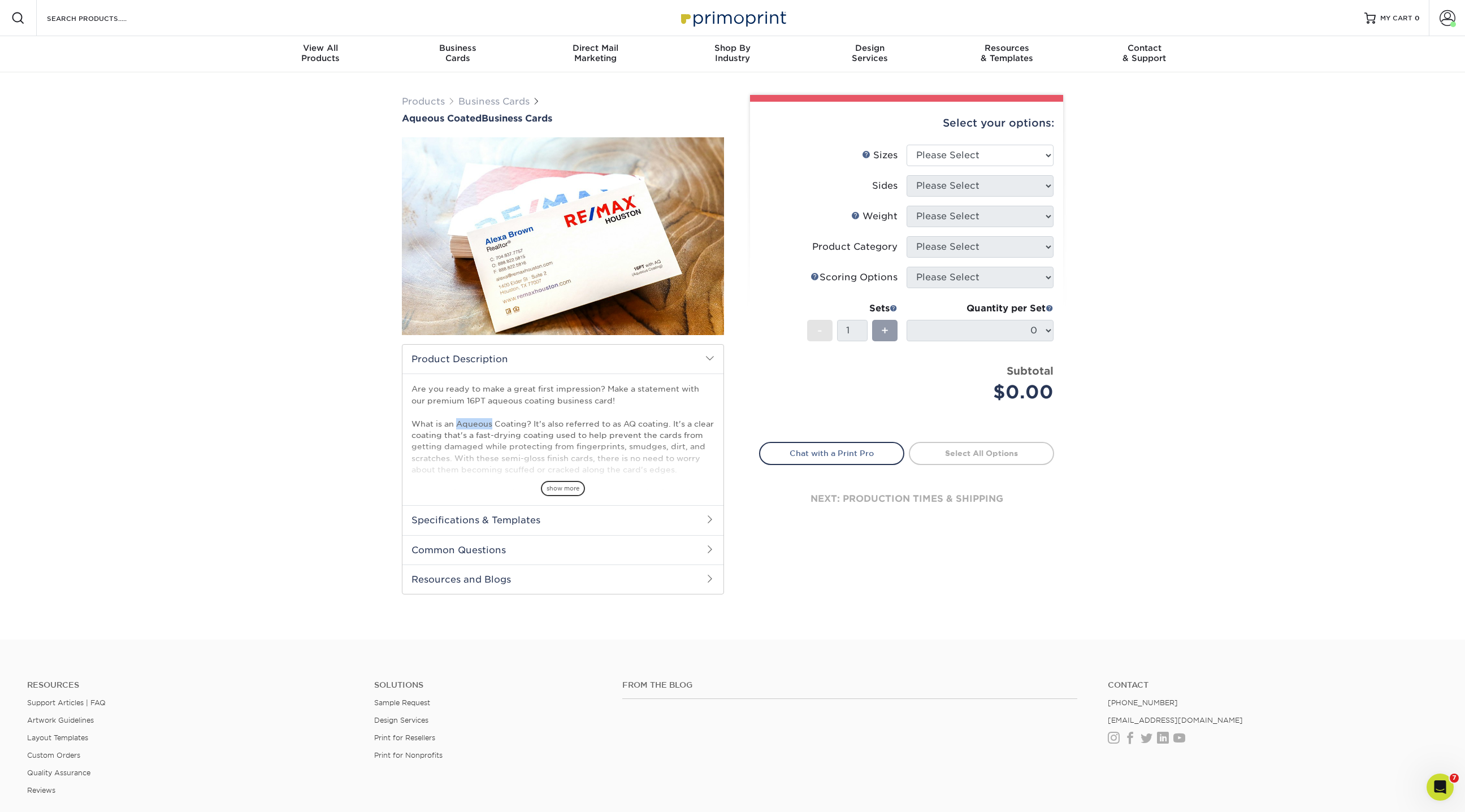
drag, startPoint x: 492, startPoint y: 425, endPoint x: 455, endPoint y: 423, distance: 37.1
click at [455, 423] on p "Are you ready to make a great first impression? Make a statement with our premi…" at bounding box center [563, 475] width 303 height 184
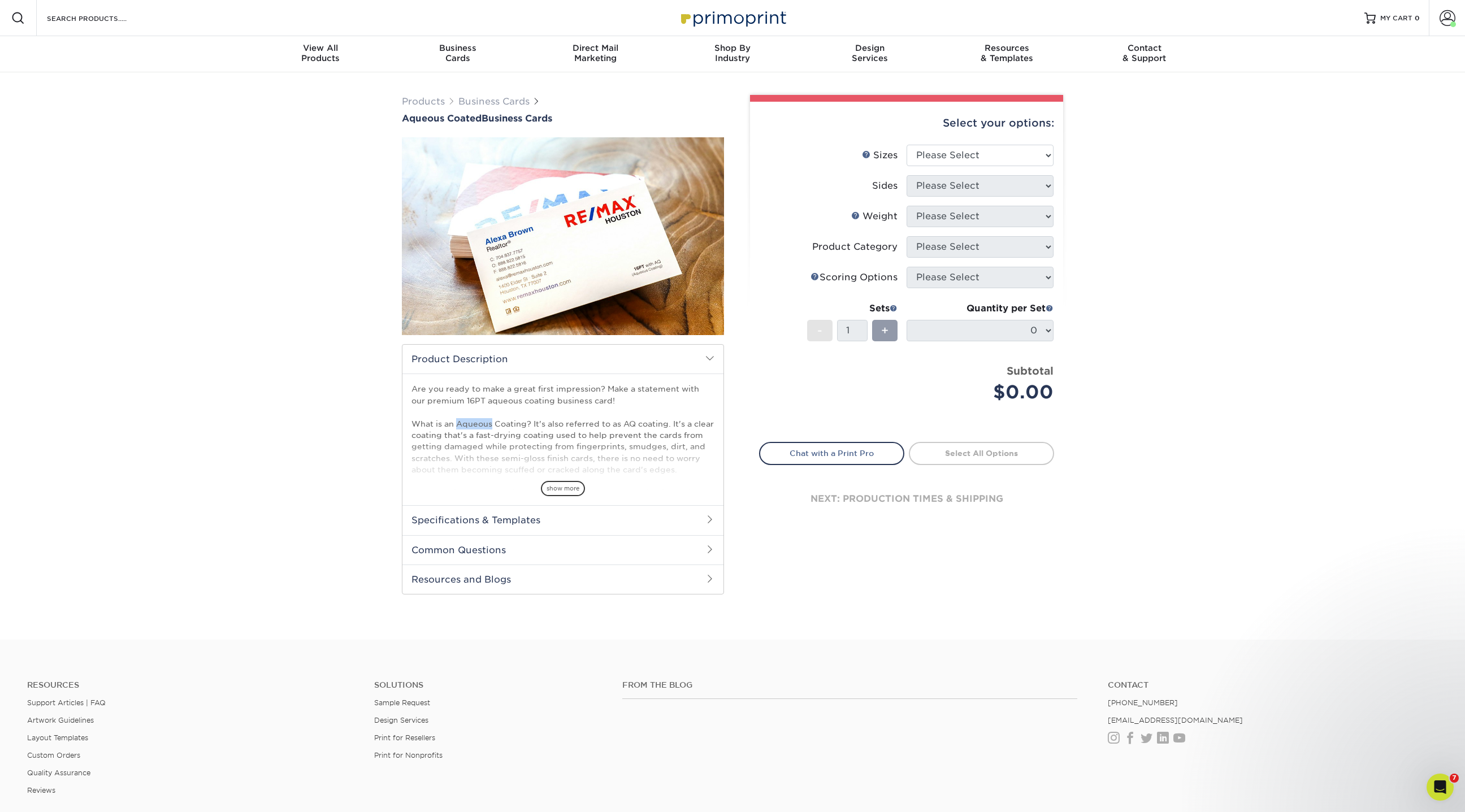
copy p "Aqueous"
click at [451, 55] on div "Business Cards" at bounding box center [458, 53] width 137 height 20
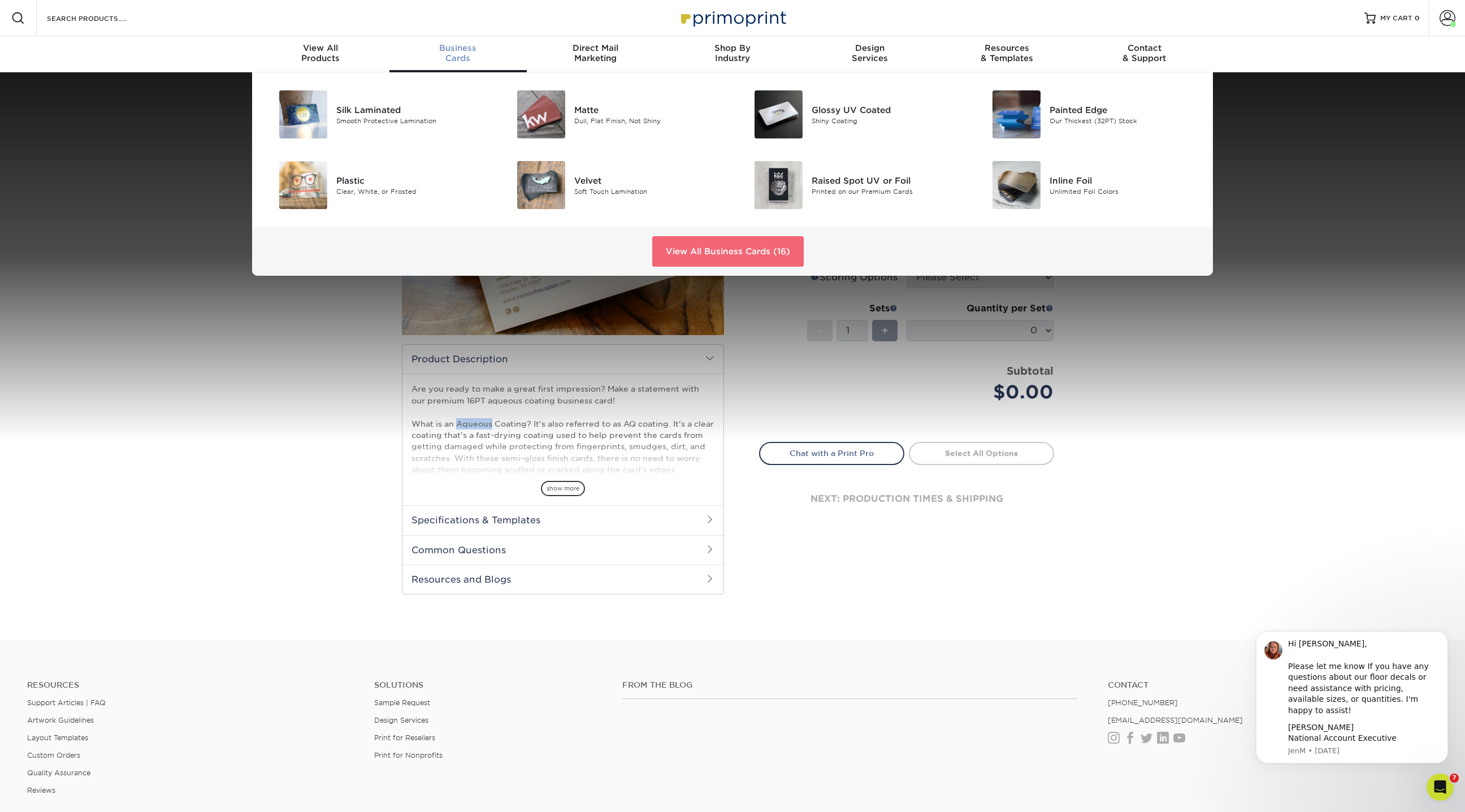
click at [781, 239] on link "View All Business Cards (16)" at bounding box center [727, 251] width 152 height 30
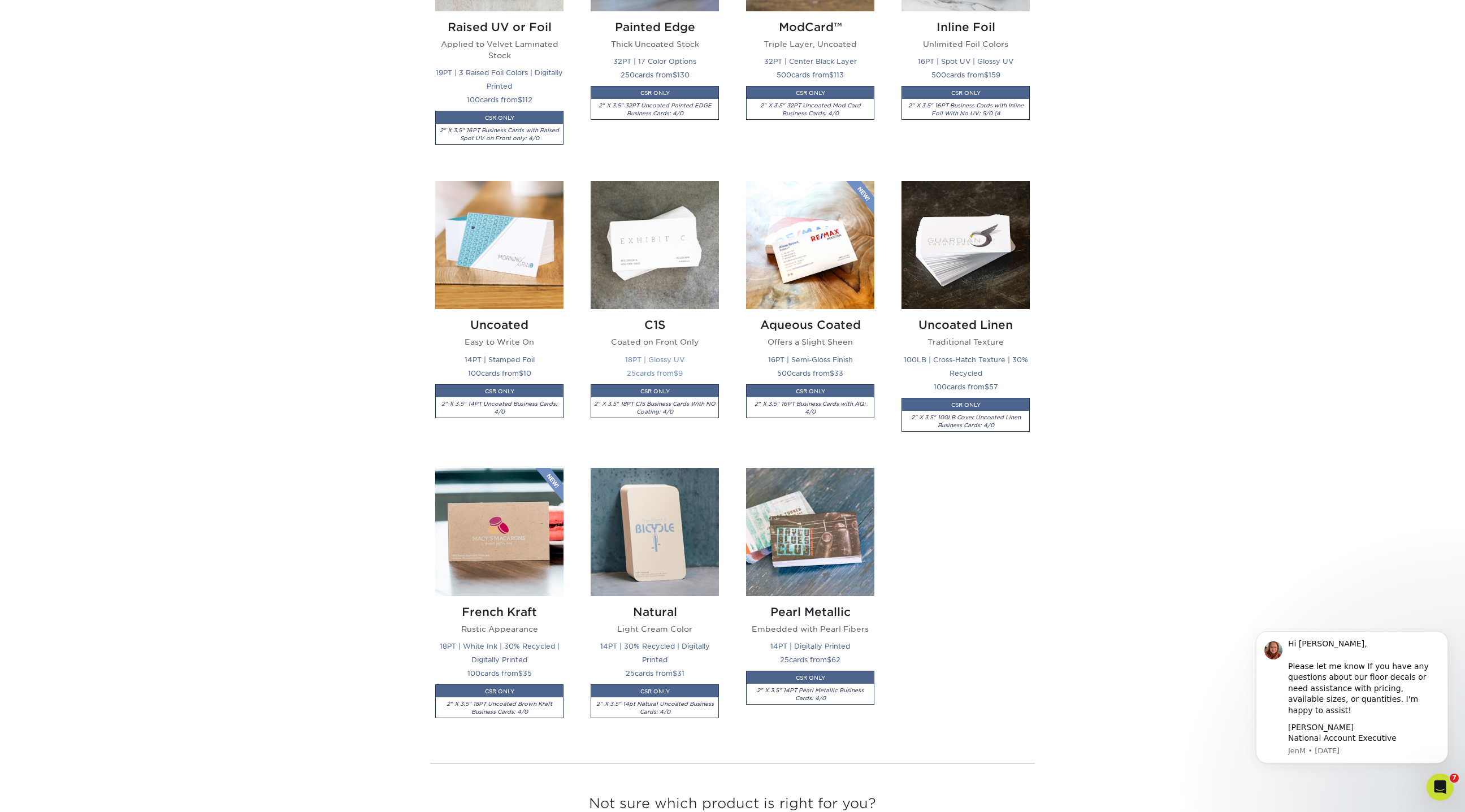
scroll to position [971, 0]
